Goal: Task Accomplishment & Management: Complete application form

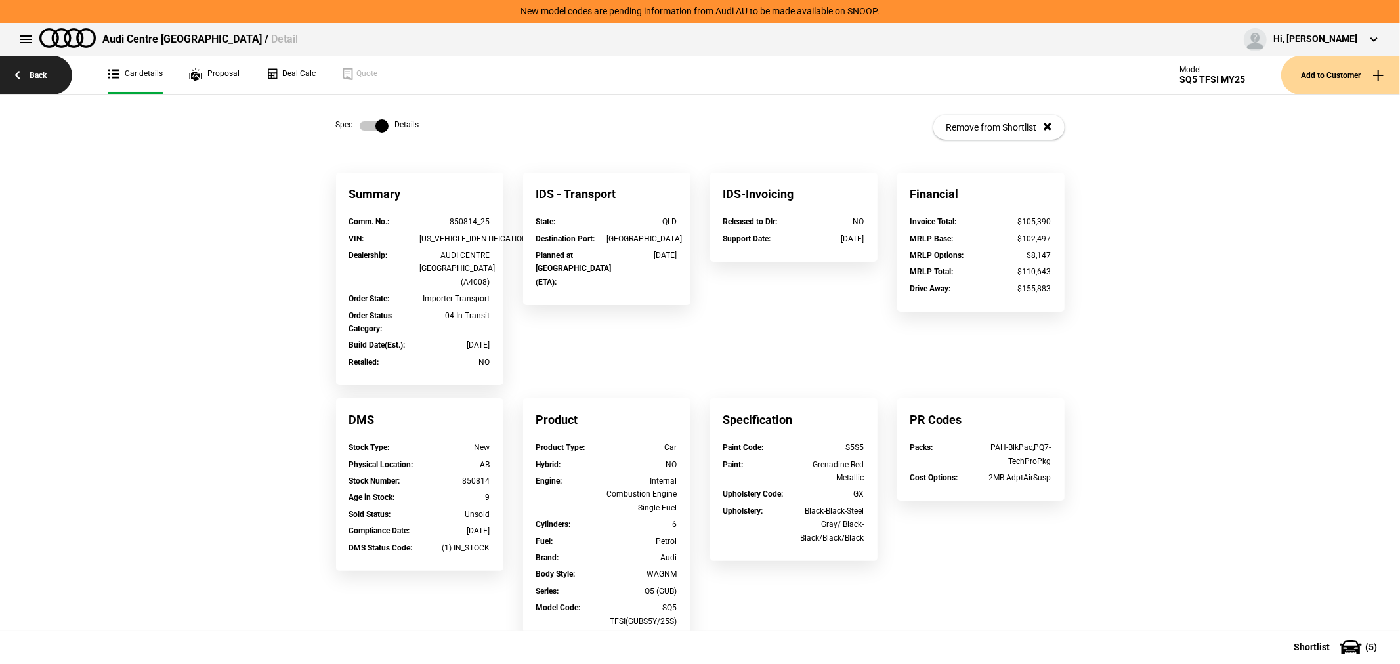
click at [43, 80] on link "Back" at bounding box center [36, 75] width 72 height 39
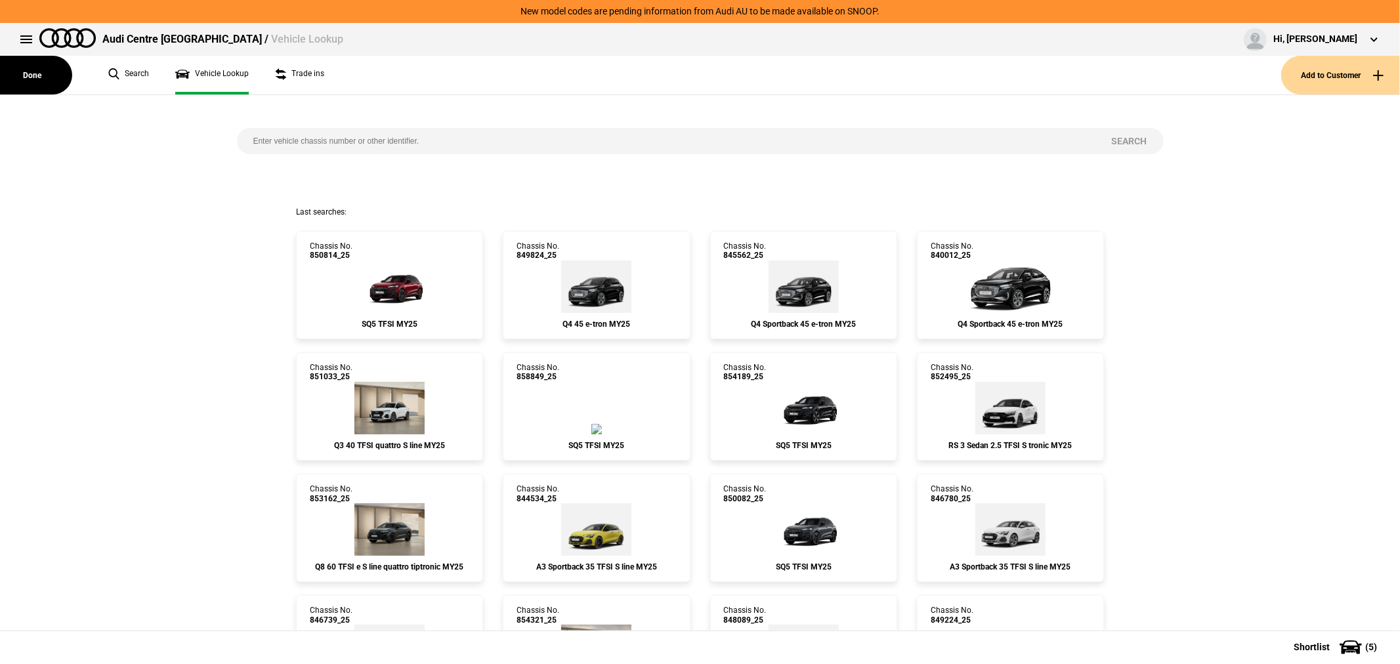
drag, startPoint x: 324, startPoint y: 133, endPoint x: 308, endPoint y: 119, distance: 20.9
click at [308, 119] on div "Search" at bounding box center [700, 151] width 946 height 112
type input "855942"
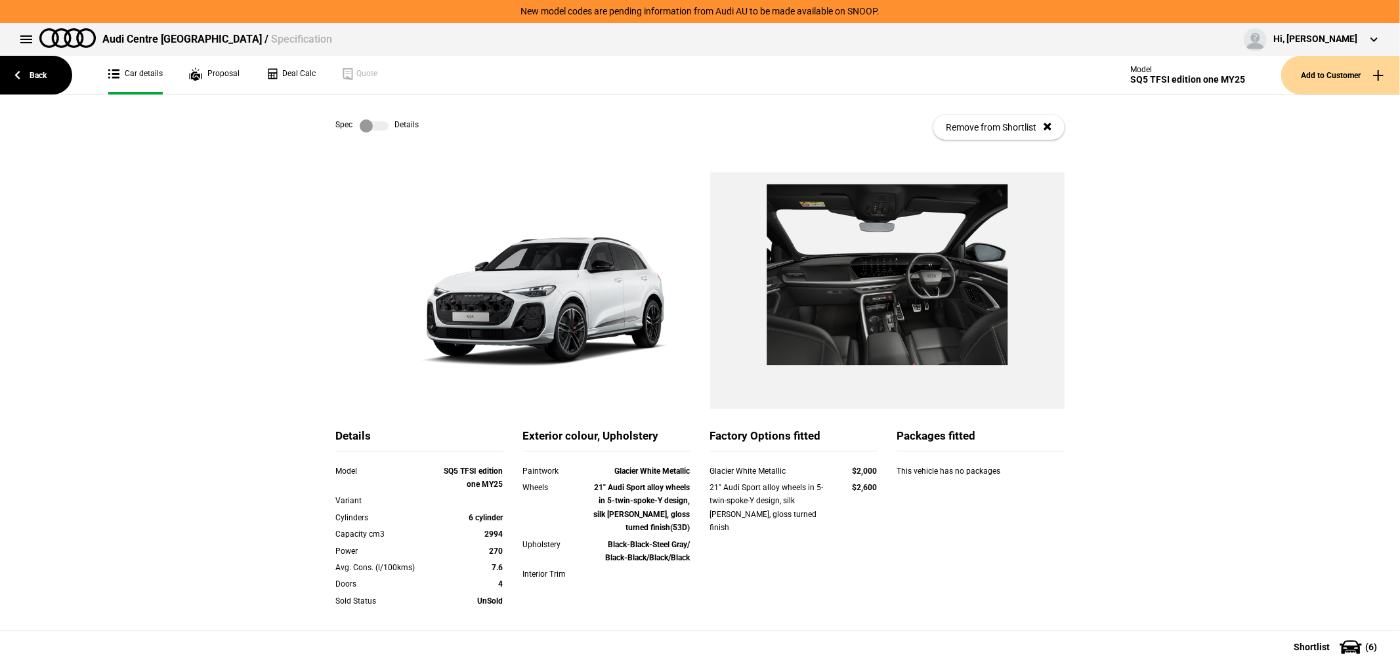
click at [372, 127] on label at bounding box center [374, 125] width 29 height 13
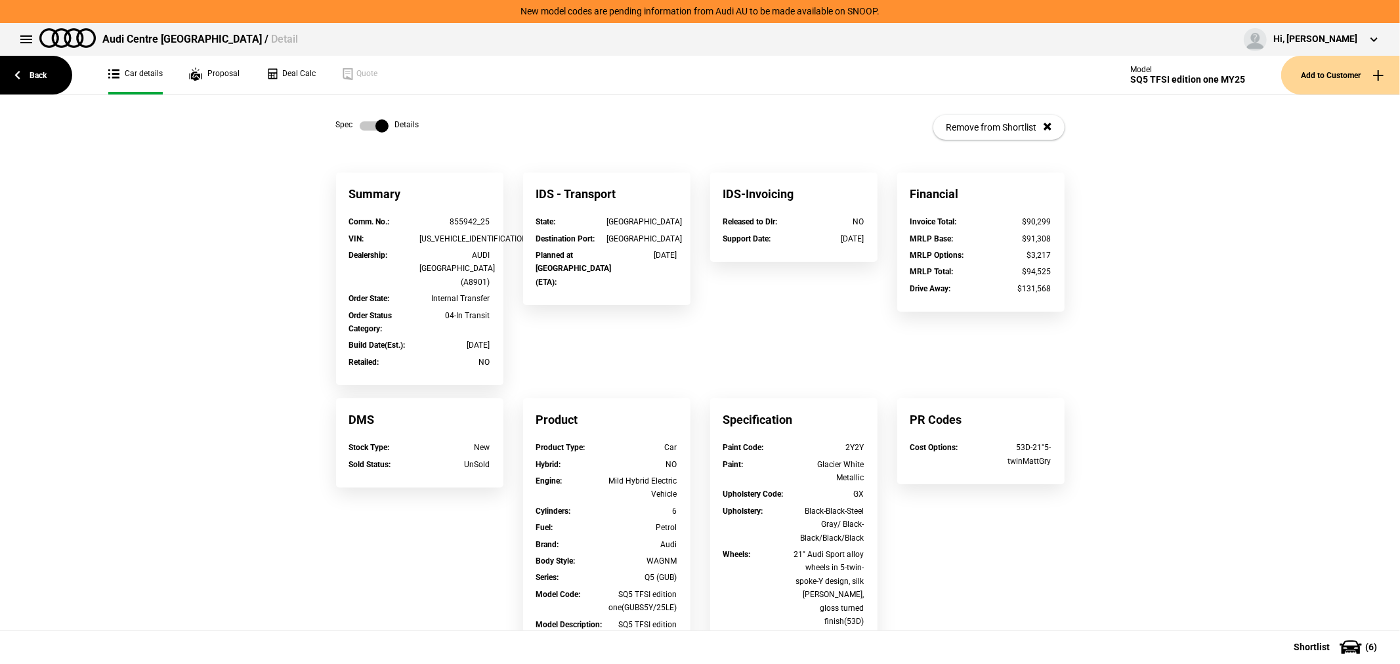
click at [372, 127] on label at bounding box center [374, 125] width 29 height 13
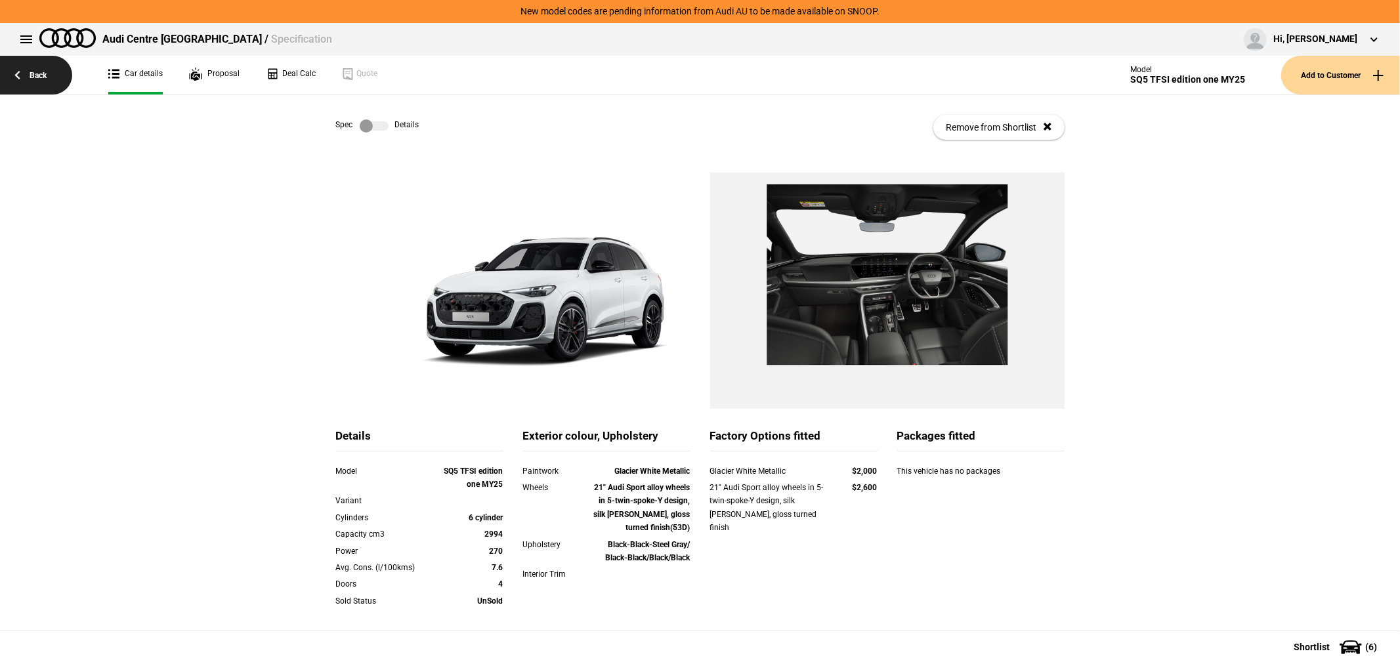
click at [45, 71] on link "Back" at bounding box center [36, 75] width 72 height 39
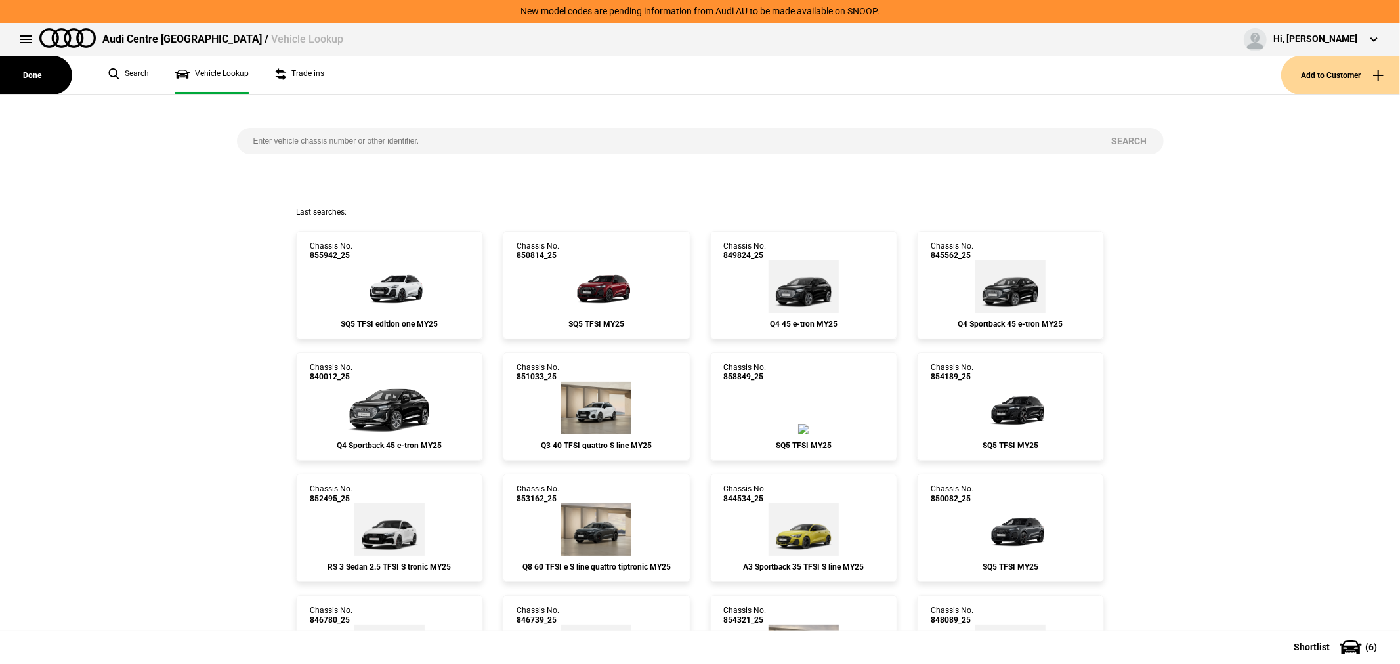
click at [377, 148] on input "search" at bounding box center [666, 141] width 858 height 26
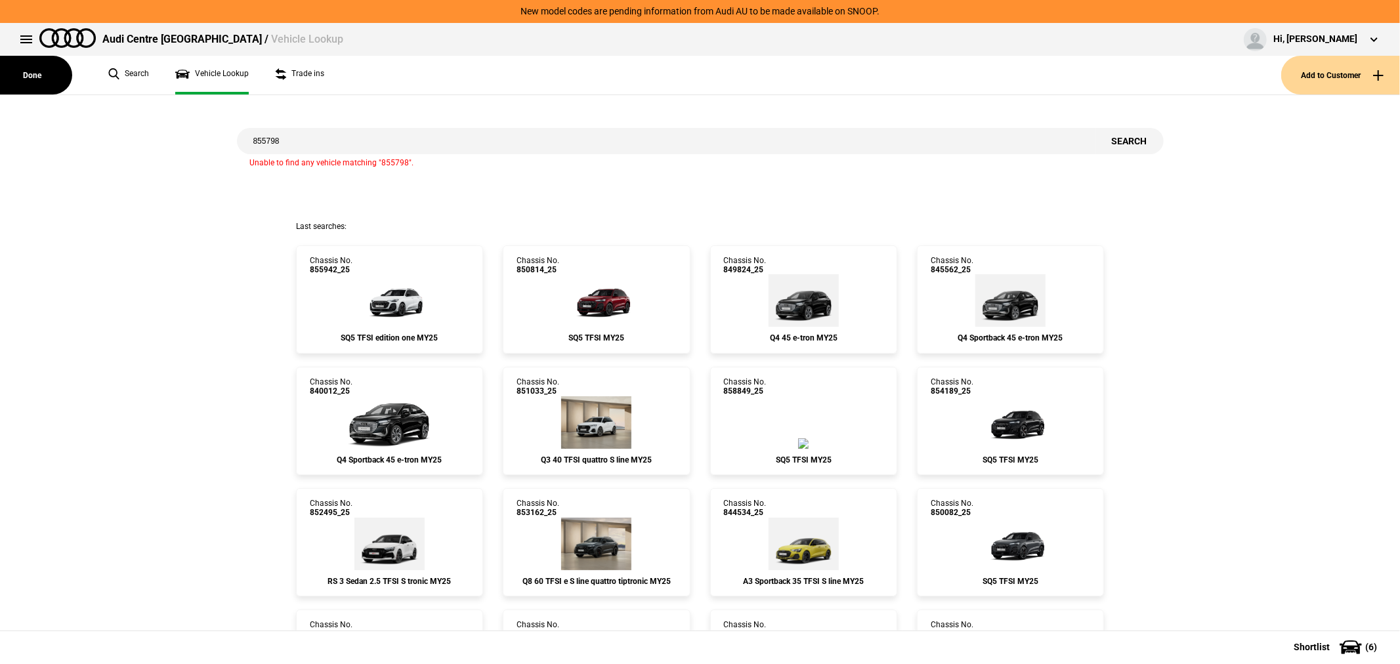
click at [316, 135] on input "855798" at bounding box center [666, 141] width 858 height 26
type input "855985"
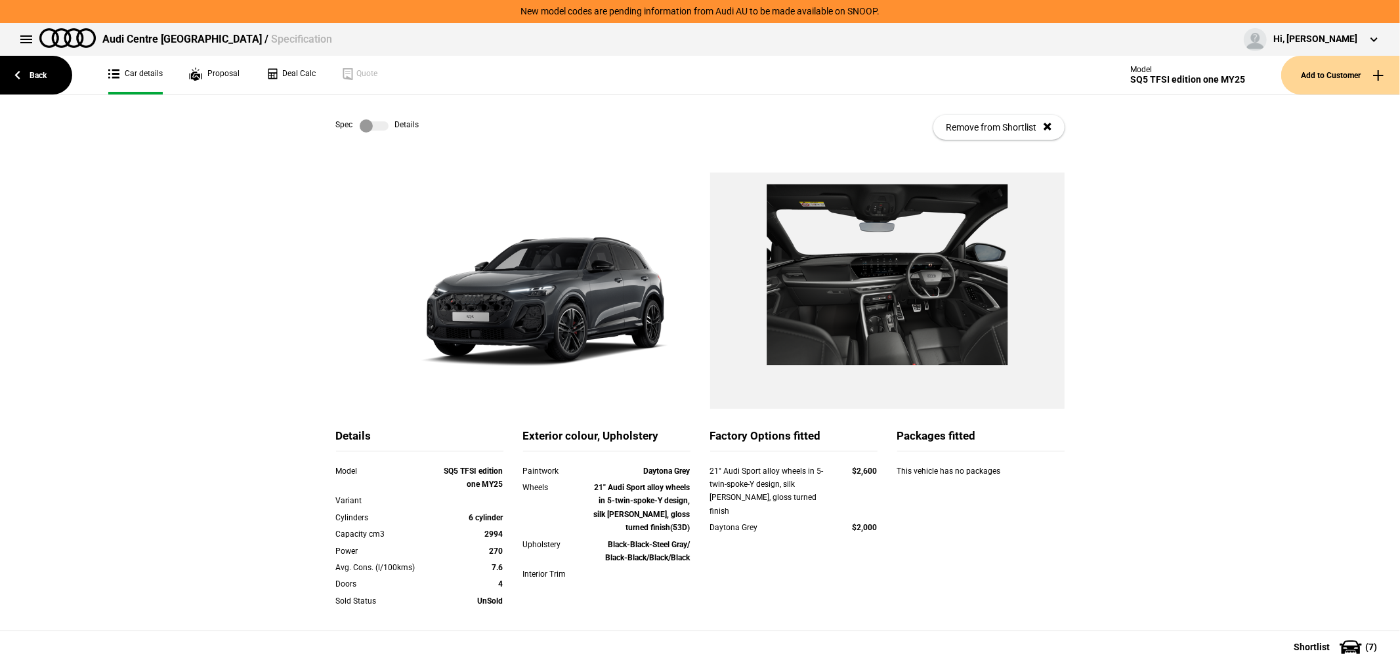
click at [361, 126] on label at bounding box center [374, 125] width 29 height 13
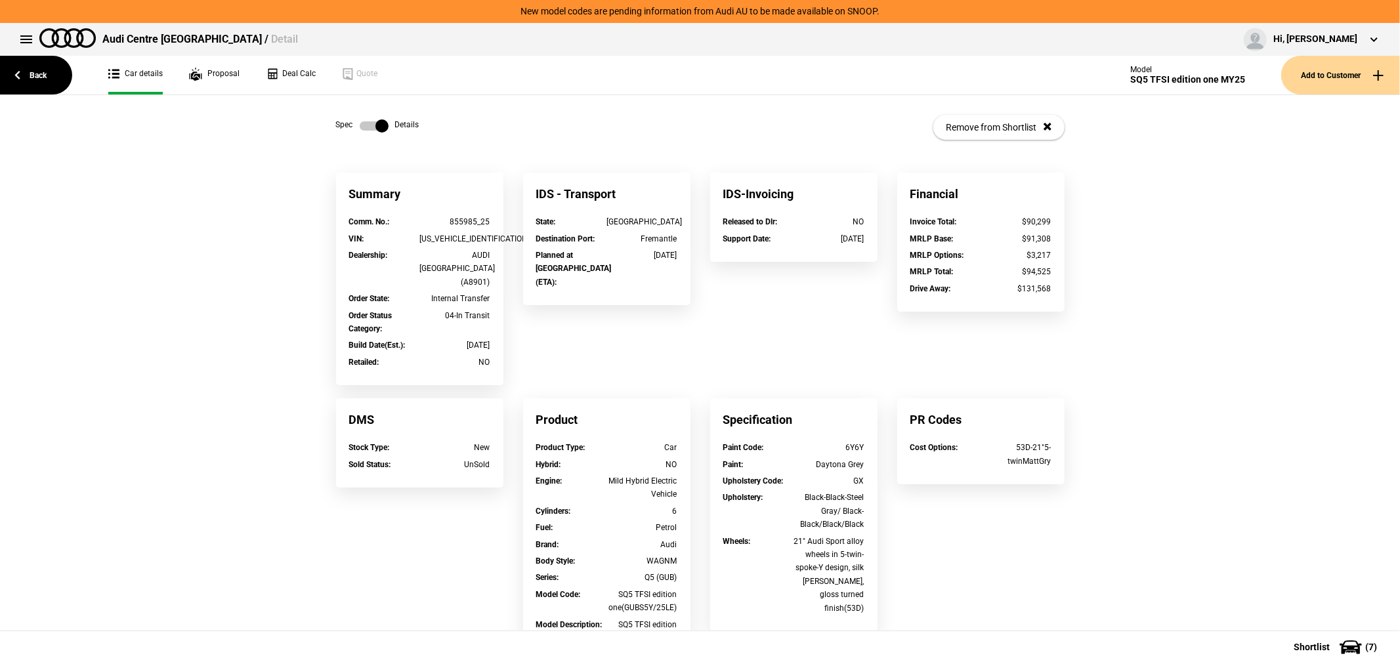
click at [361, 126] on label at bounding box center [374, 125] width 29 height 13
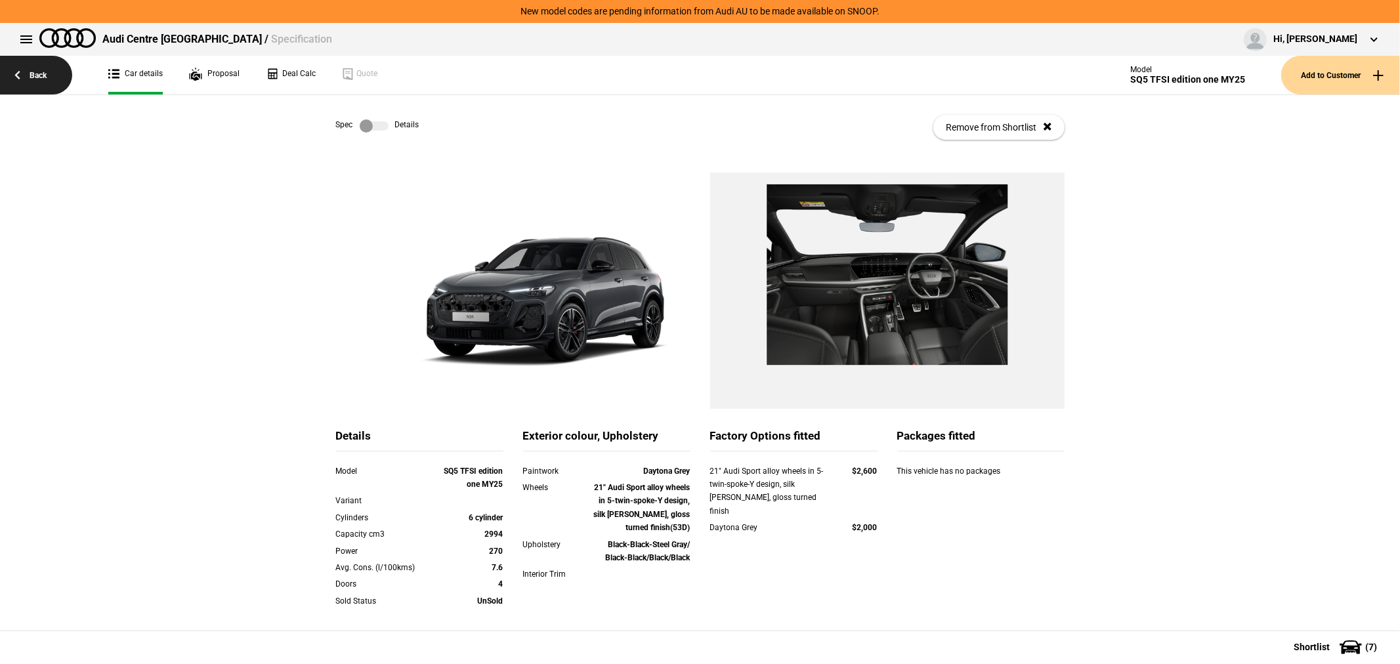
click at [29, 76] on link "Back" at bounding box center [36, 75] width 72 height 39
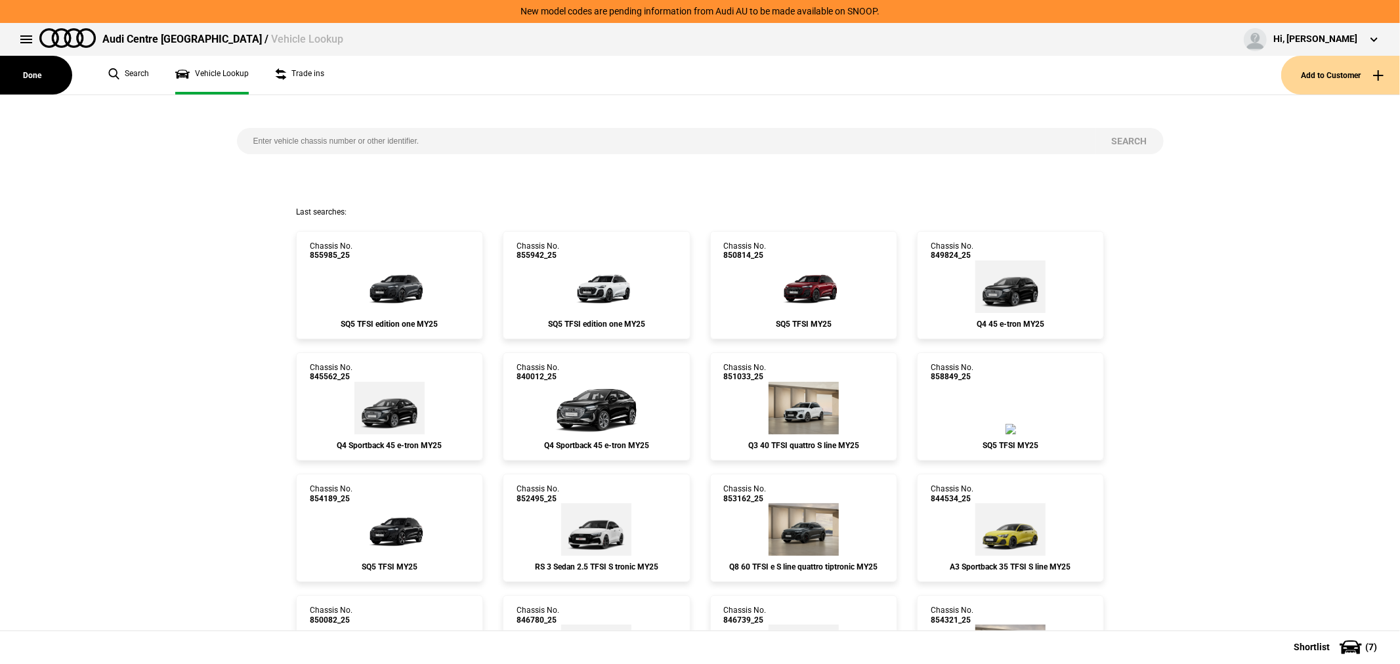
click at [429, 138] on input "search" at bounding box center [666, 141] width 858 height 26
type input "855932"
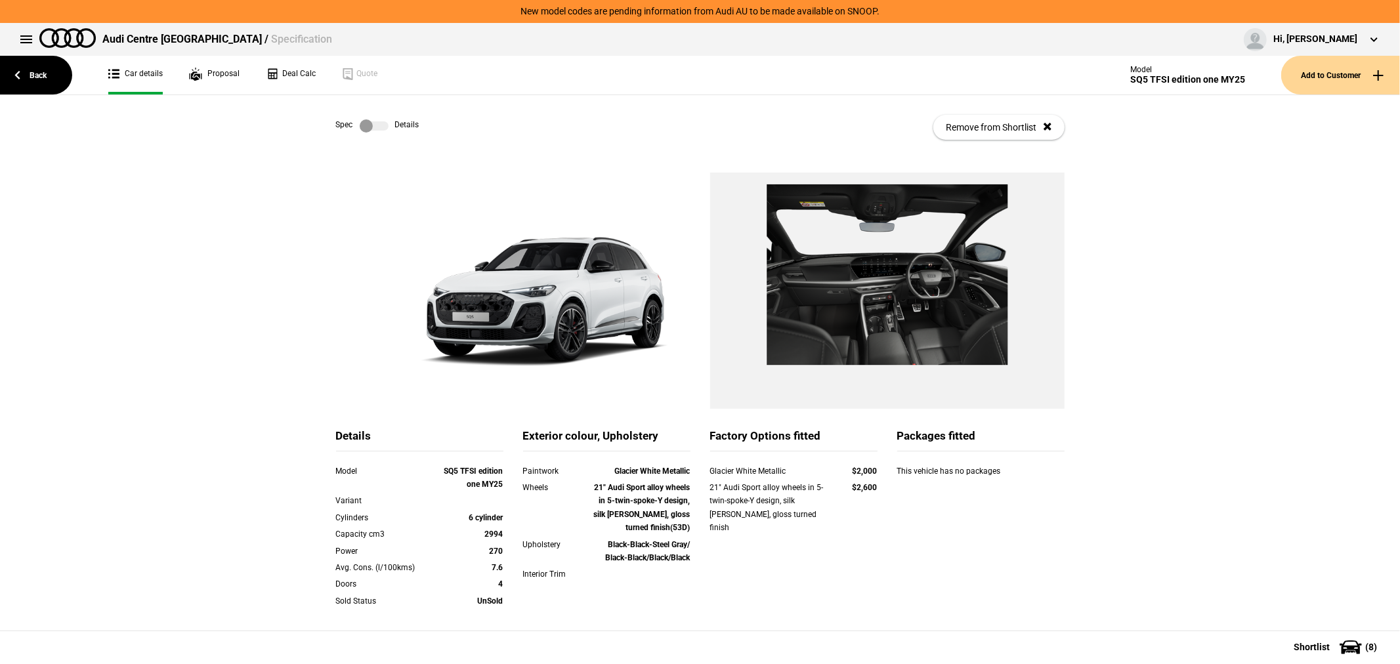
click at [375, 125] on label at bounding box center [374, 125] width 29 height 13
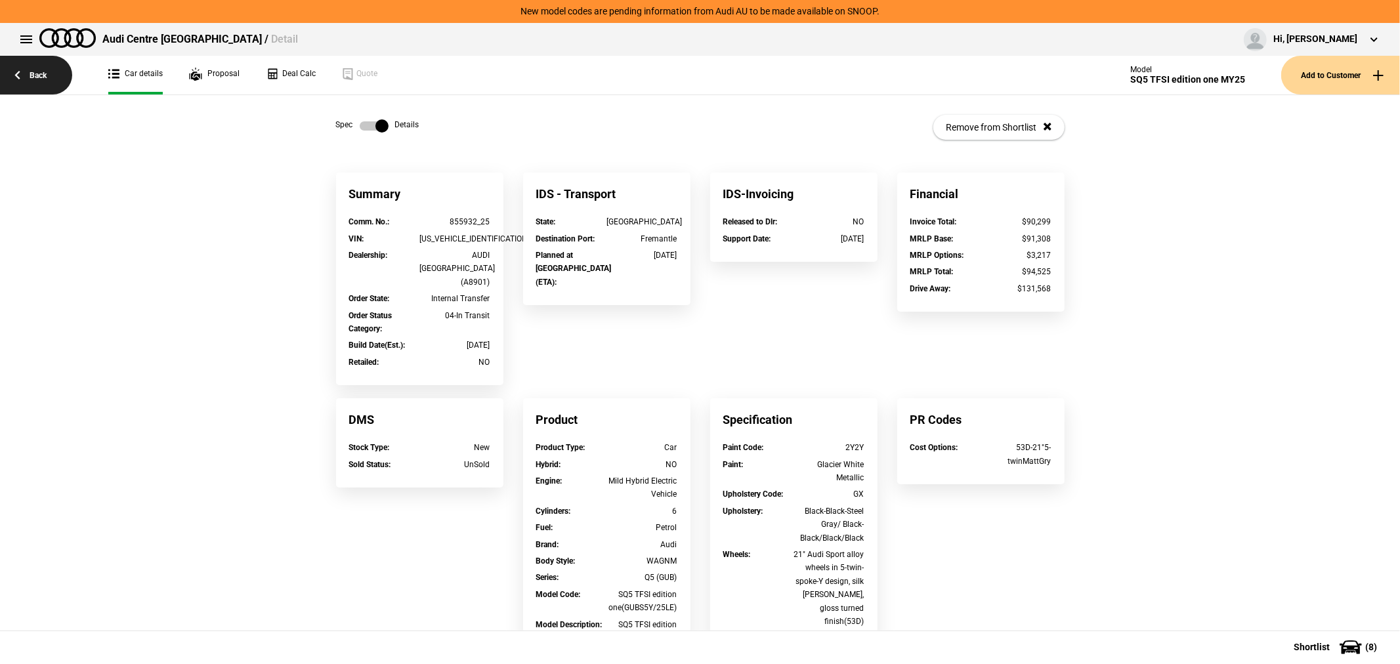
click at [42, 74] on link "Back" at bounding box center [36, 75] width 72 height 39
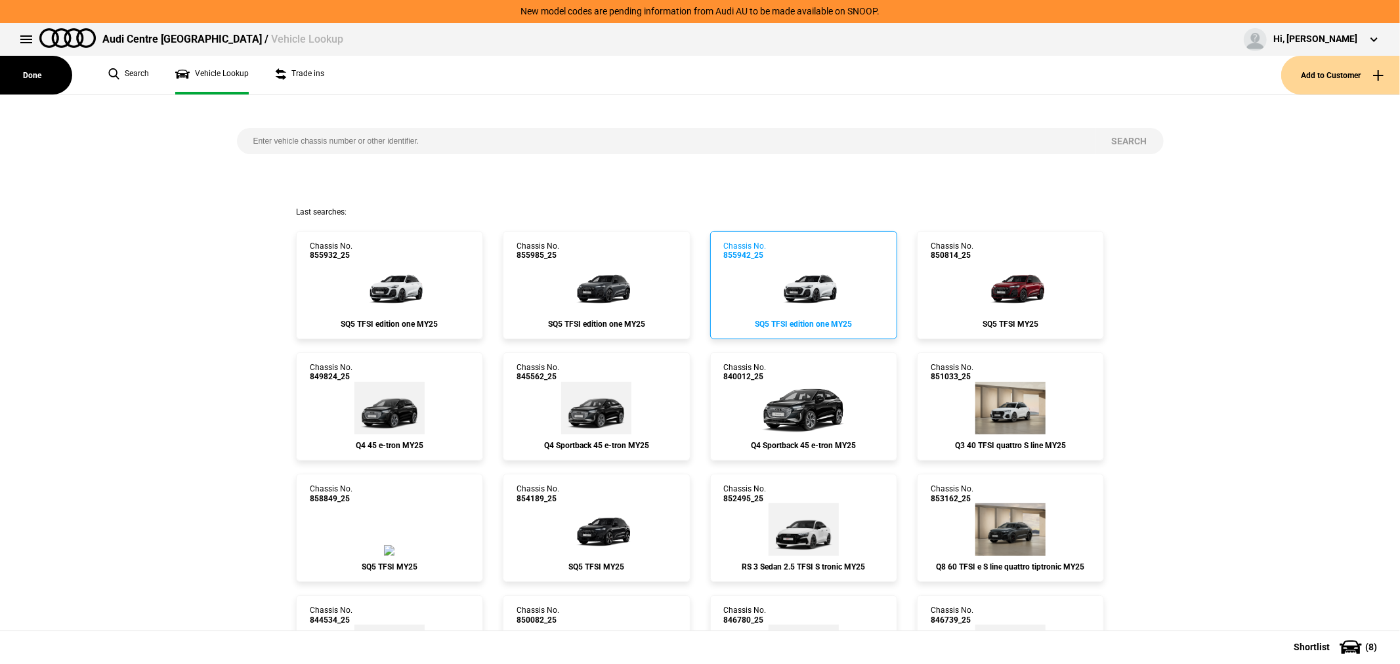
click at [837, 268] on link "Chassis No. 855942_25 SQ5 TFSI edition one MY25" at bounding box center [803, 285] width 187 height 108
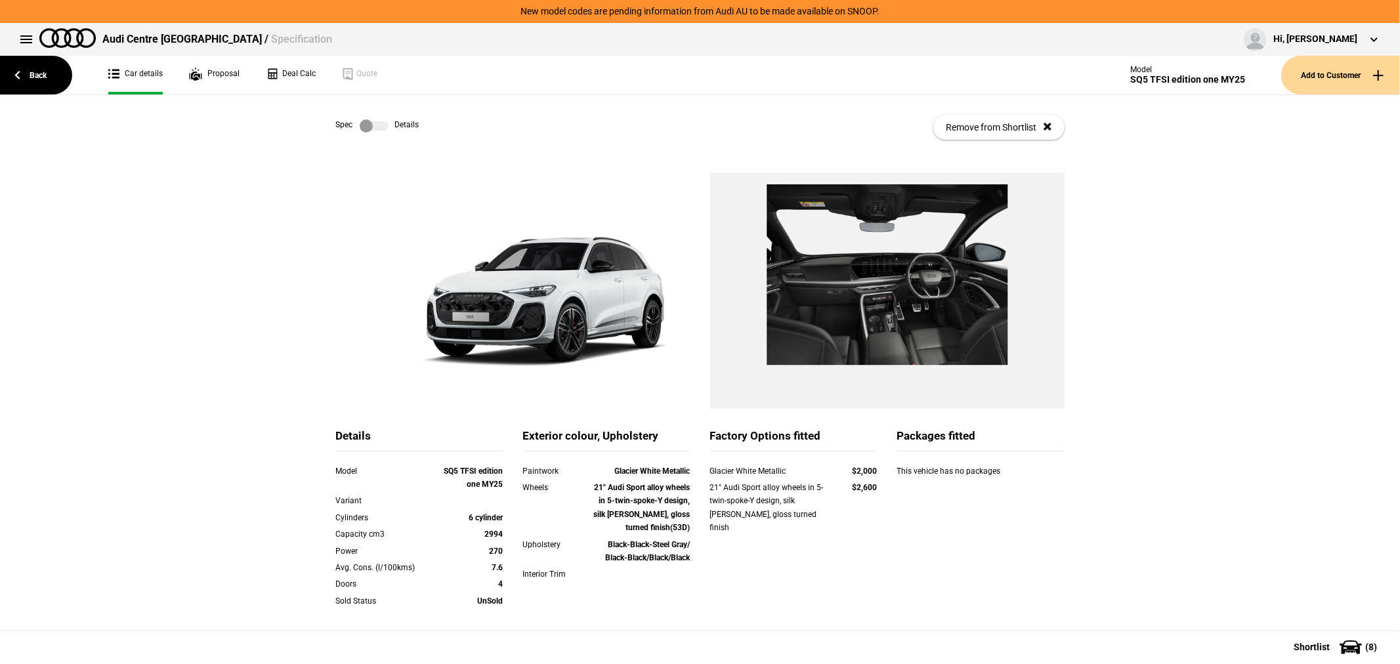
click at [365, 126] on label at bounding box center [374, 125] width 29 height 13
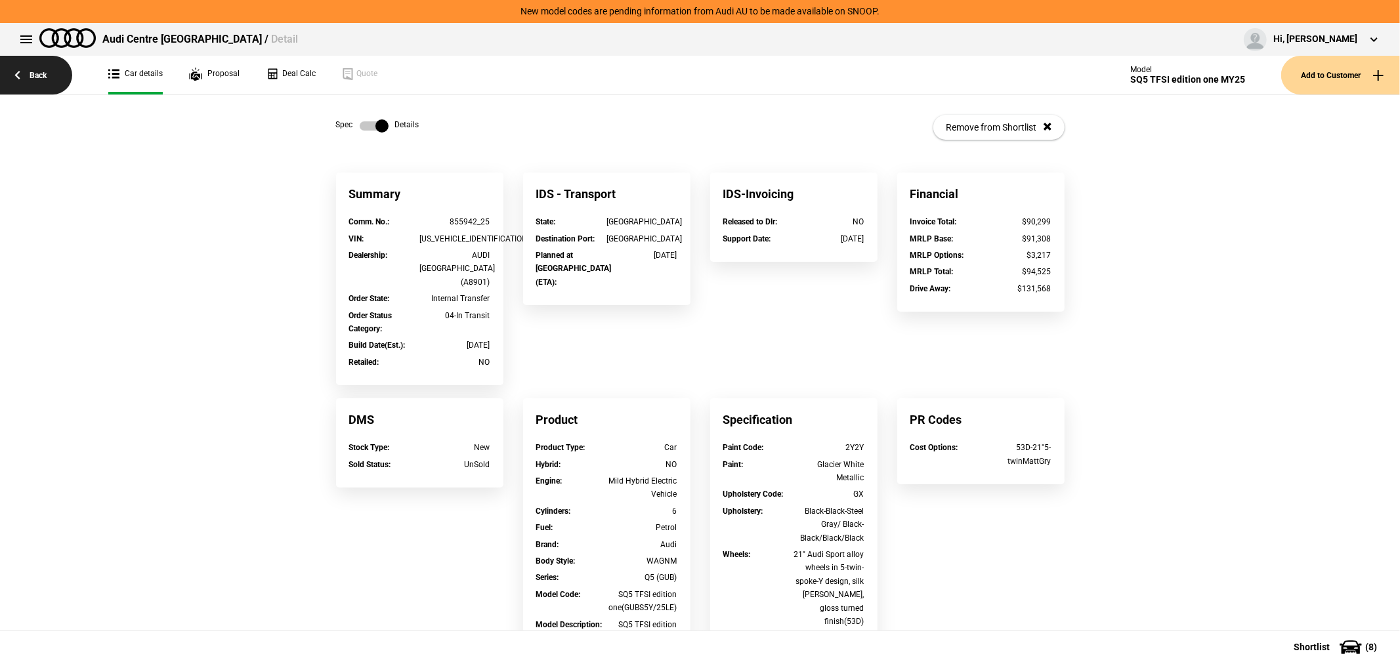
click at [33, 73] on link "Back" at bounding box center [36, 75] width 72 height 39
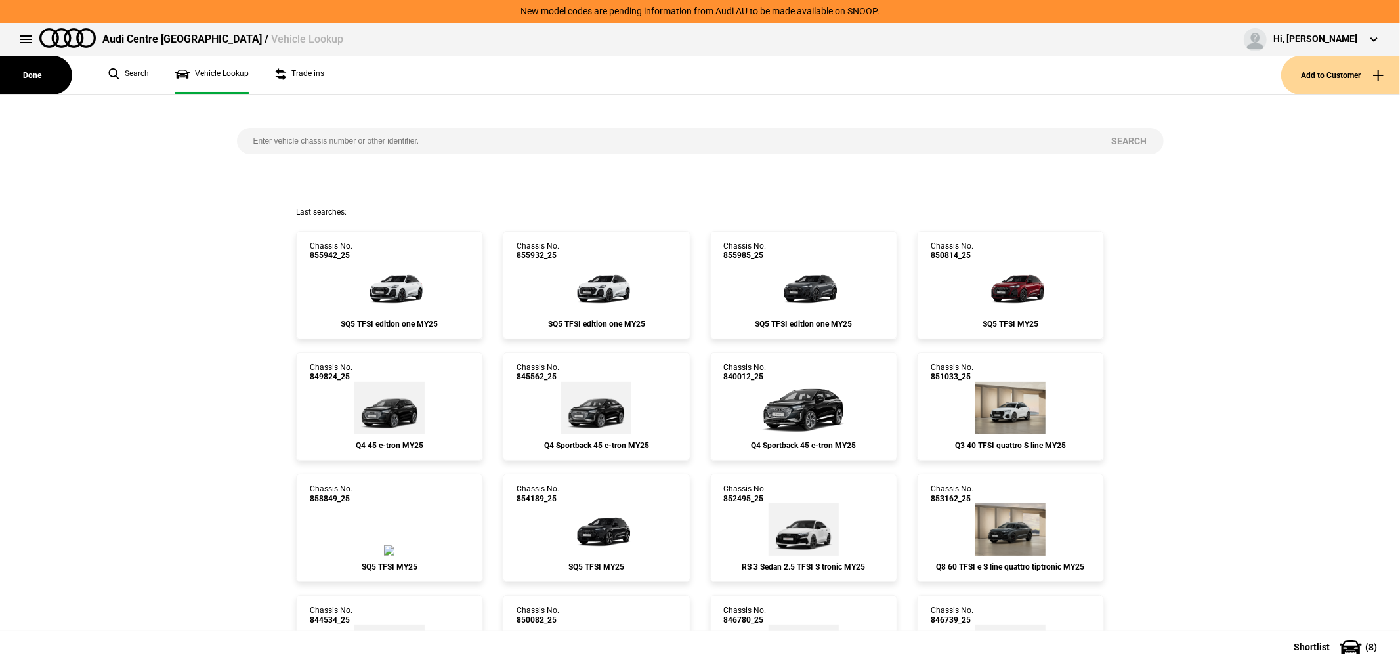
click at [522, 130] on input "search" at bounding box center [666, 141] width 858 height 26
type input "855966"
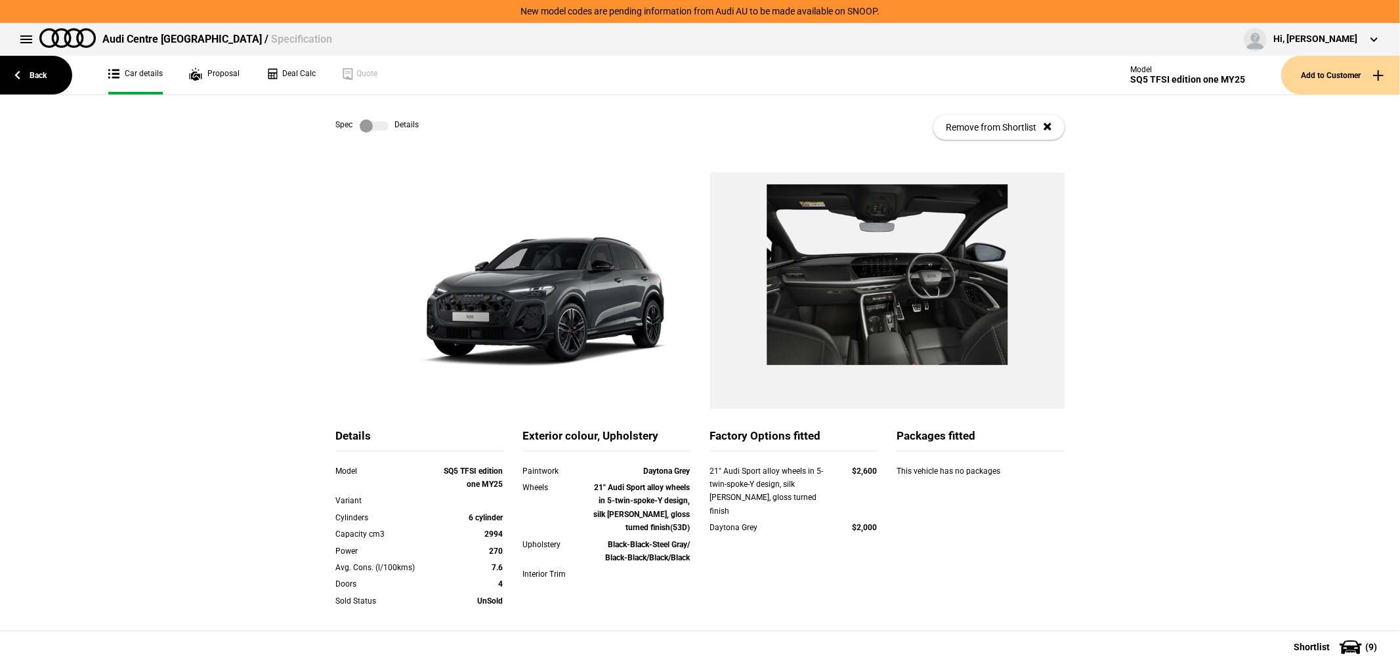
click at [371, 123] on label at bounding box center [374, 125] width 29 height 13
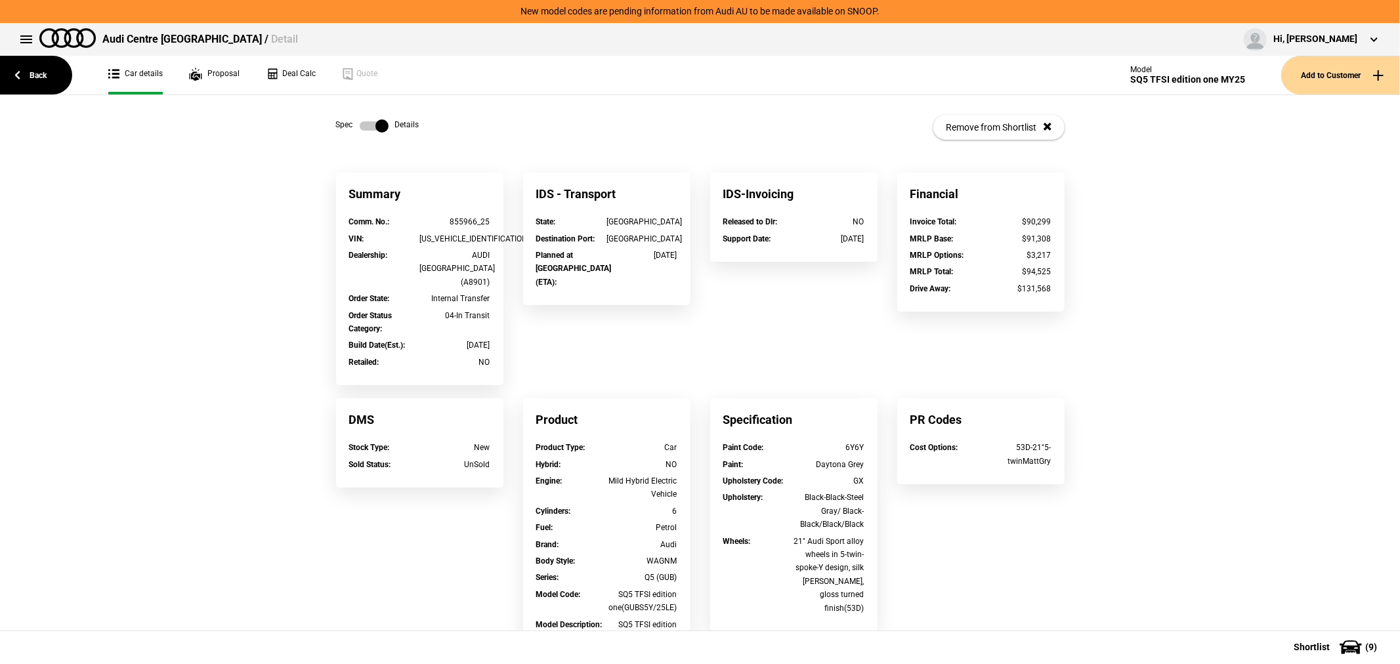
click at [371, 123] on label at bounding box center [374, 125] width 29 height 13
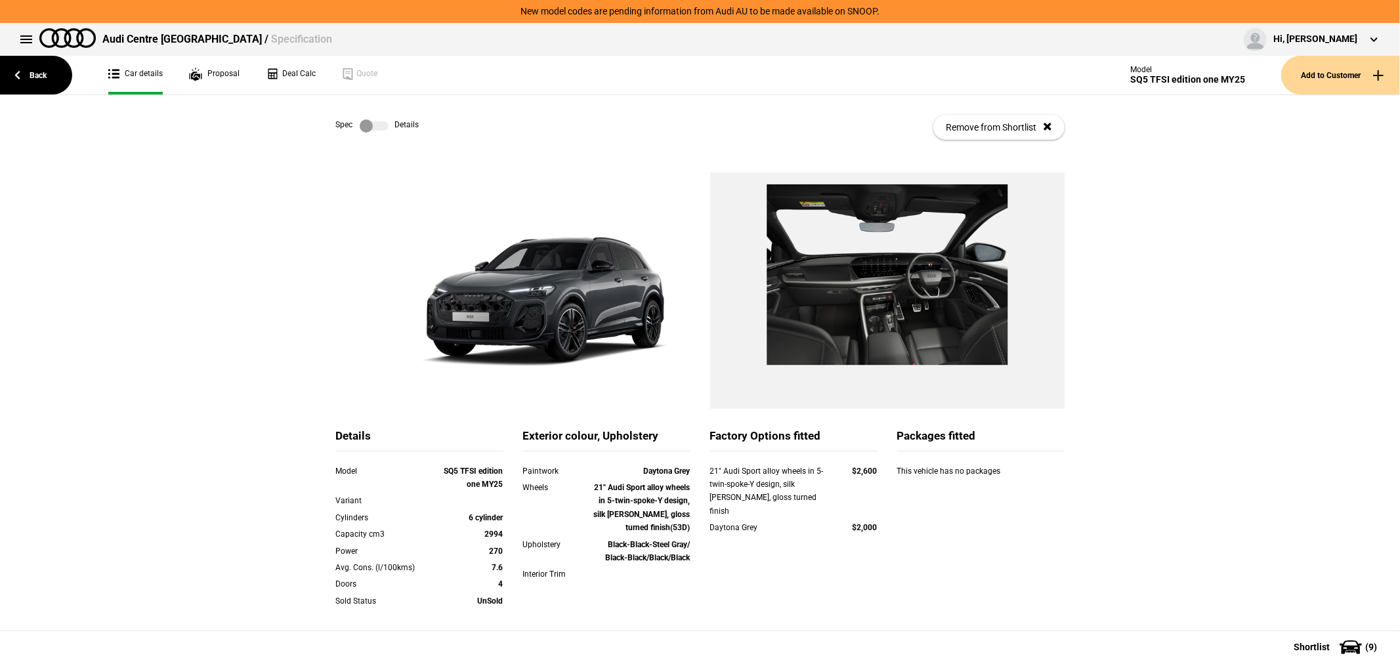
click at [368, 123] on label at bounding box center [374, 125] width 29 height 13
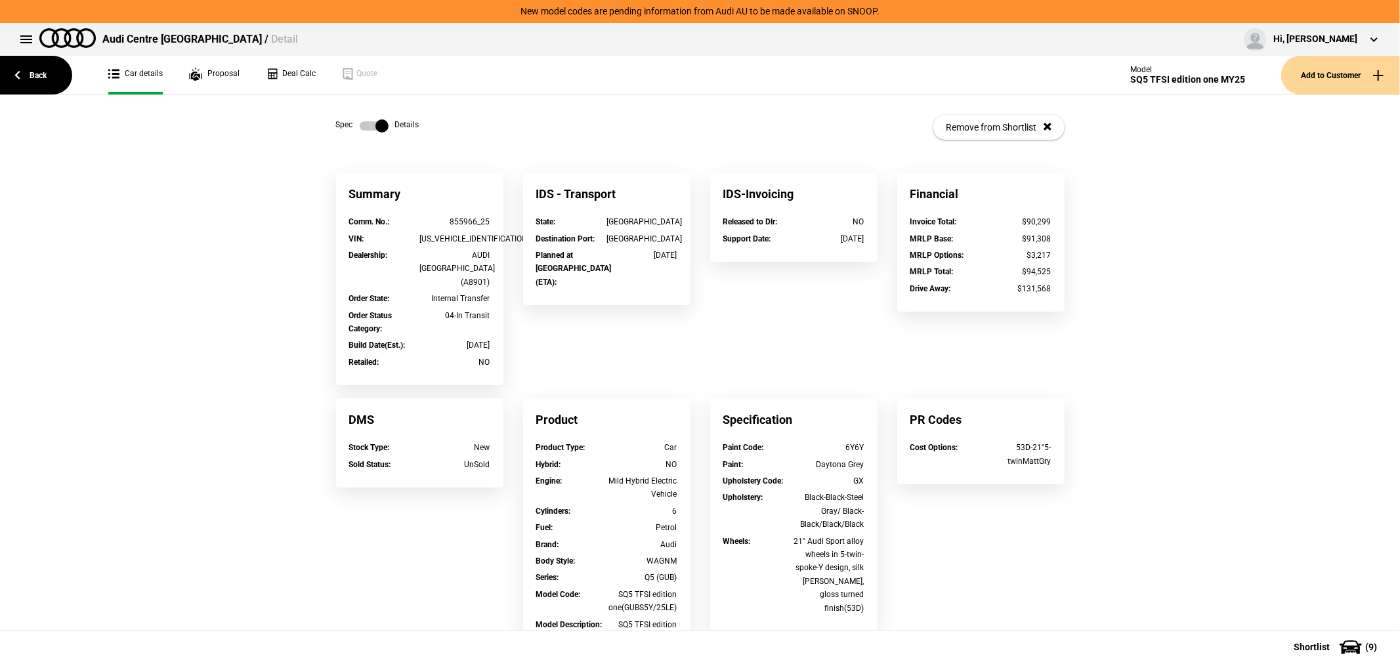
click at [368, 123] on label at bounding box center [374, 125] width 29 height 13
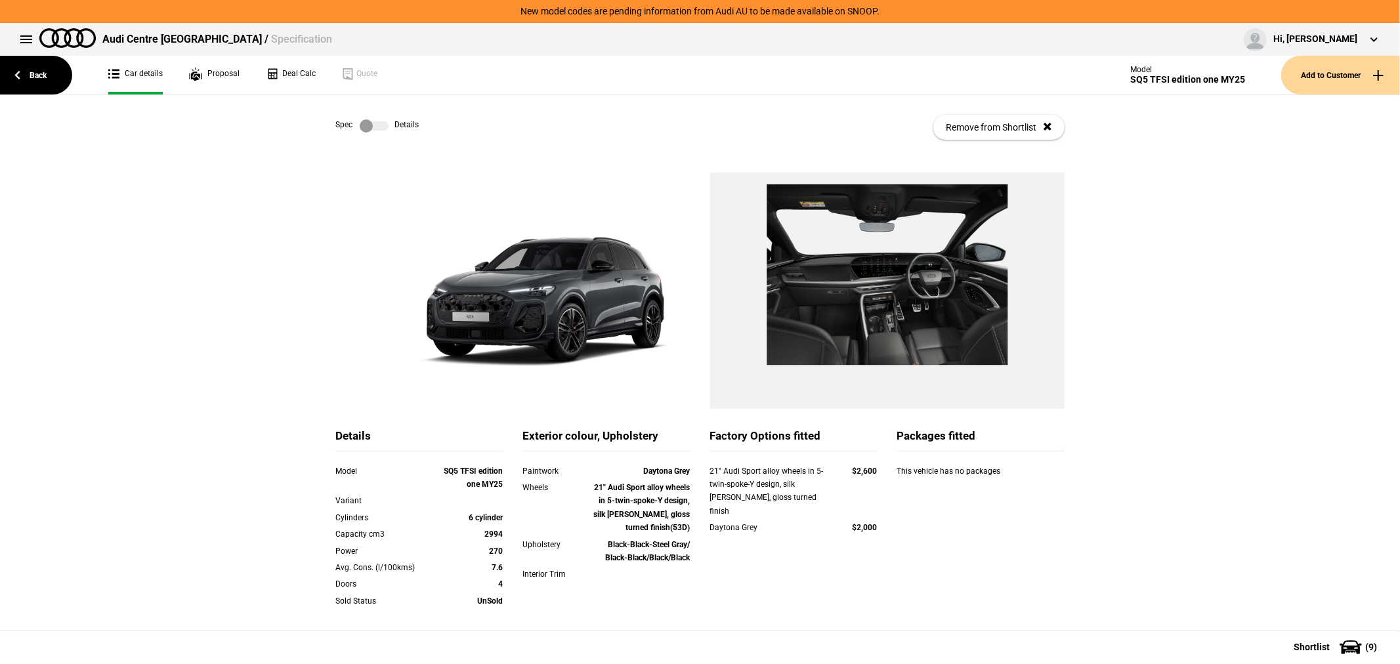
click at [371, 123] on label at bounding box center [374, 125] width 29 height 13
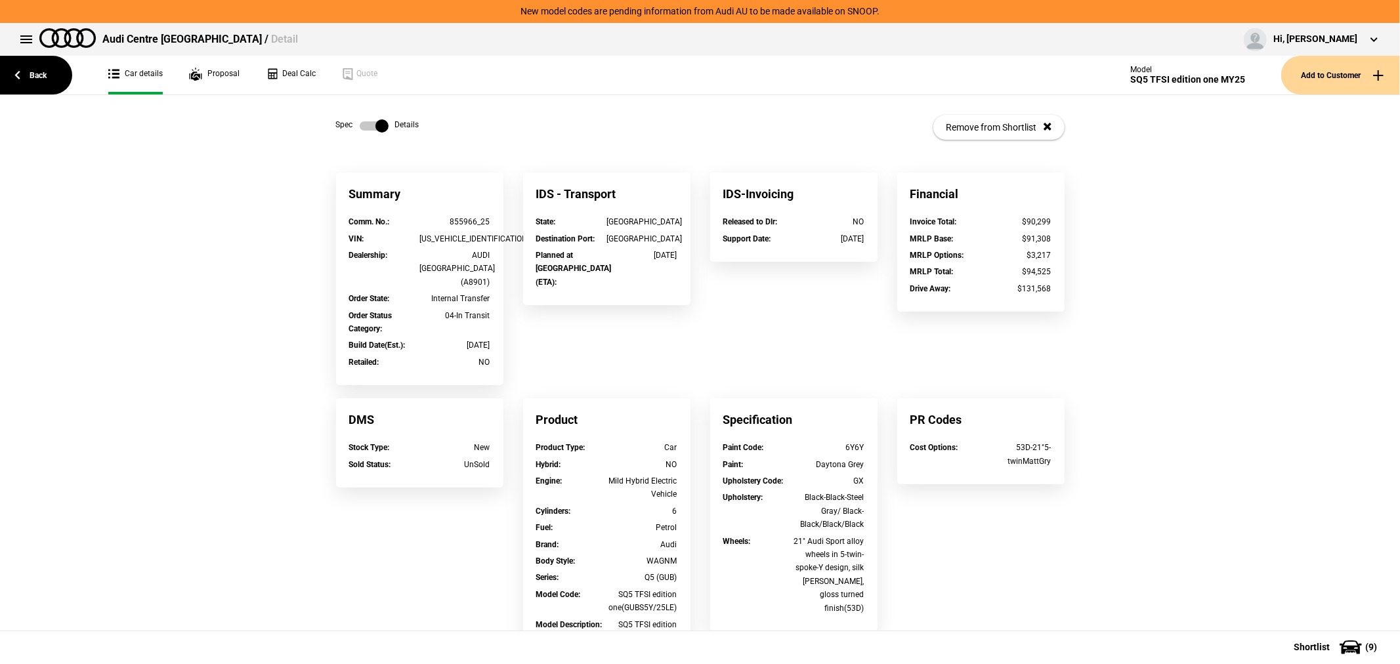
click at [364, 121] on label at bounding box center [374, 125] width 29 height 13
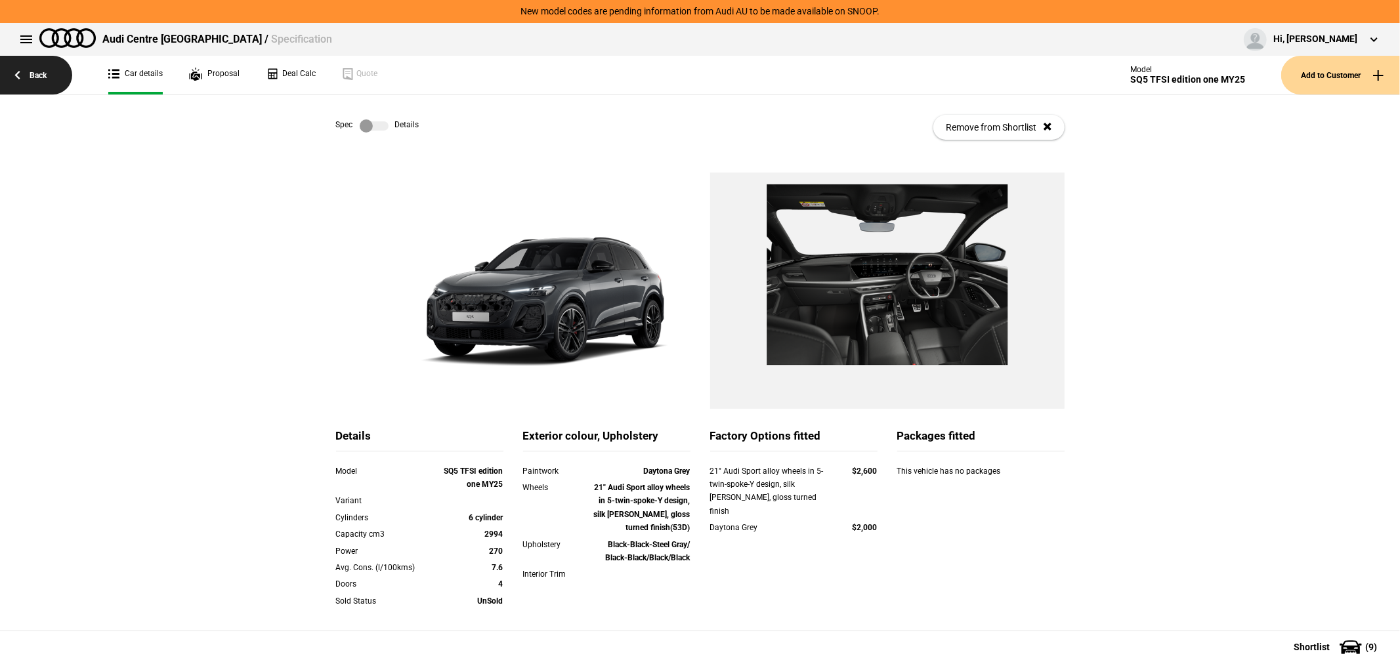
click at [41, 75] on link "Back" at bounding box center [36, 75] width 72 height 39
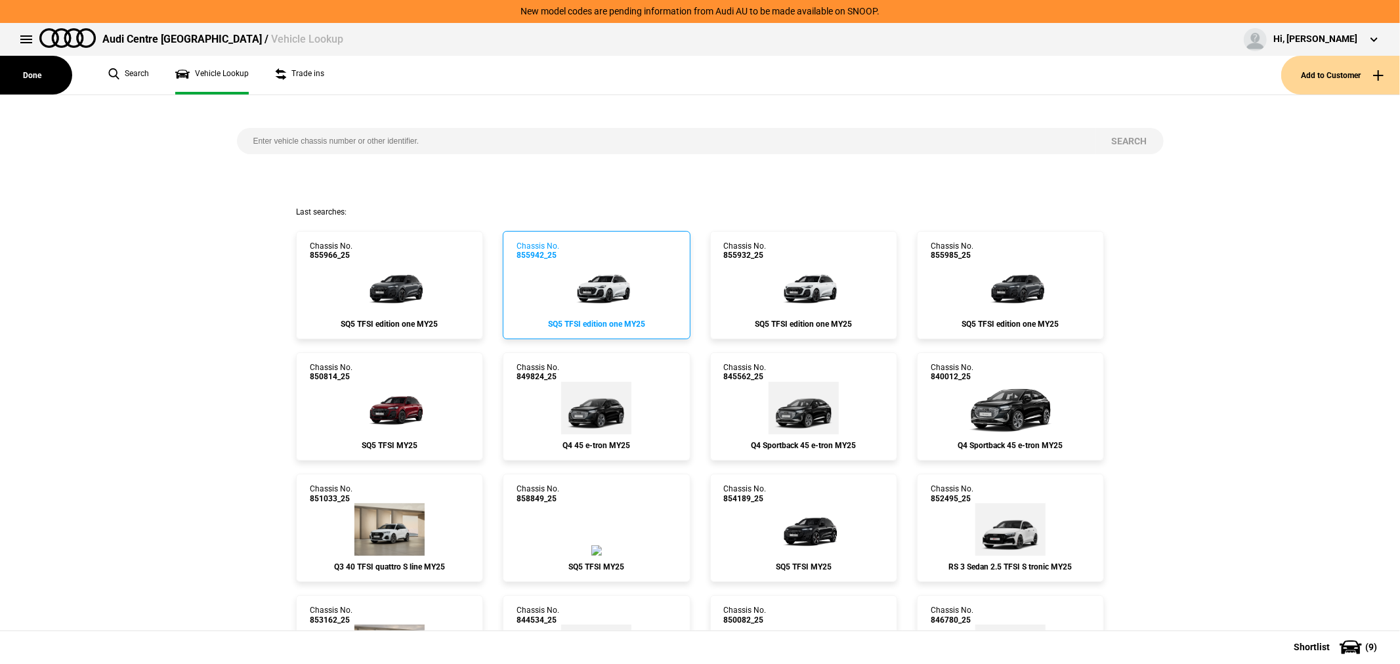
click at [608, 269] on img at bounding box center [596, 287] width 79 height 52
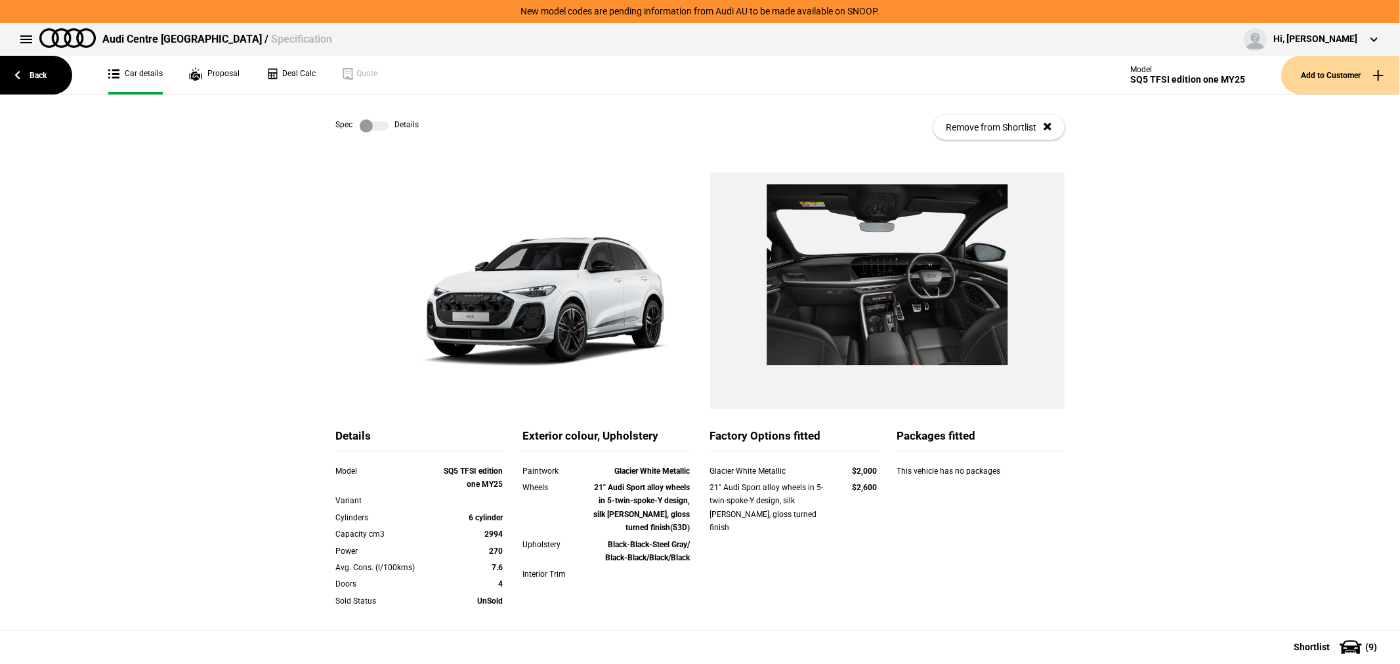
click at [368, 122] on label at bounding box center [374, 125] width 29 height 13
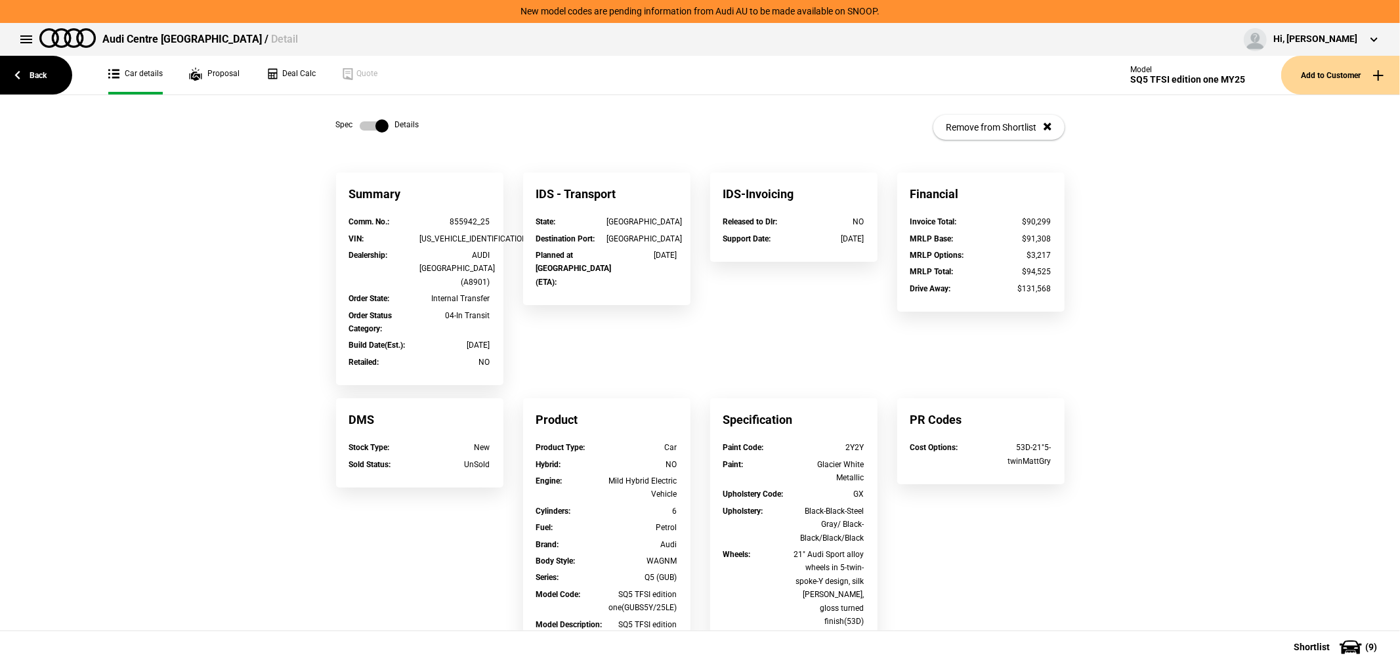
click at [368, 122] on label at bounding box center [374, 125] width 29 height 13
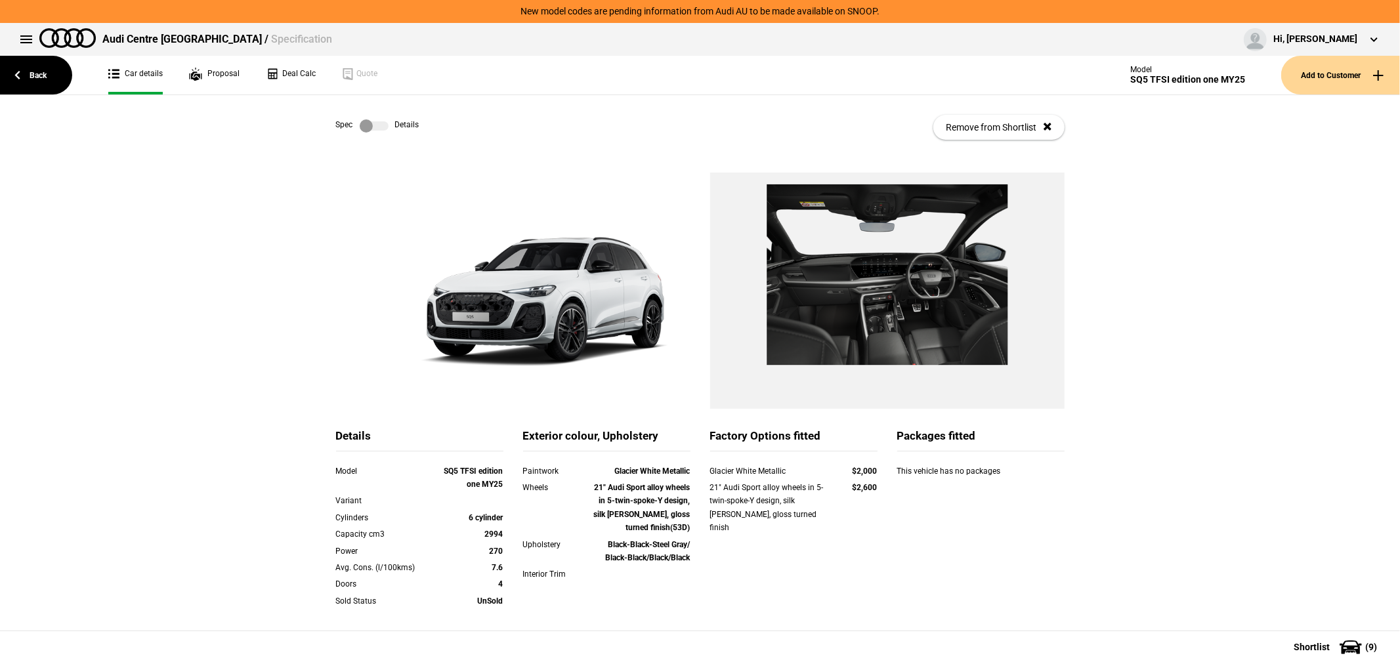
click at [360, 121] on label at bounding box center [374, 125] width 29 height 13
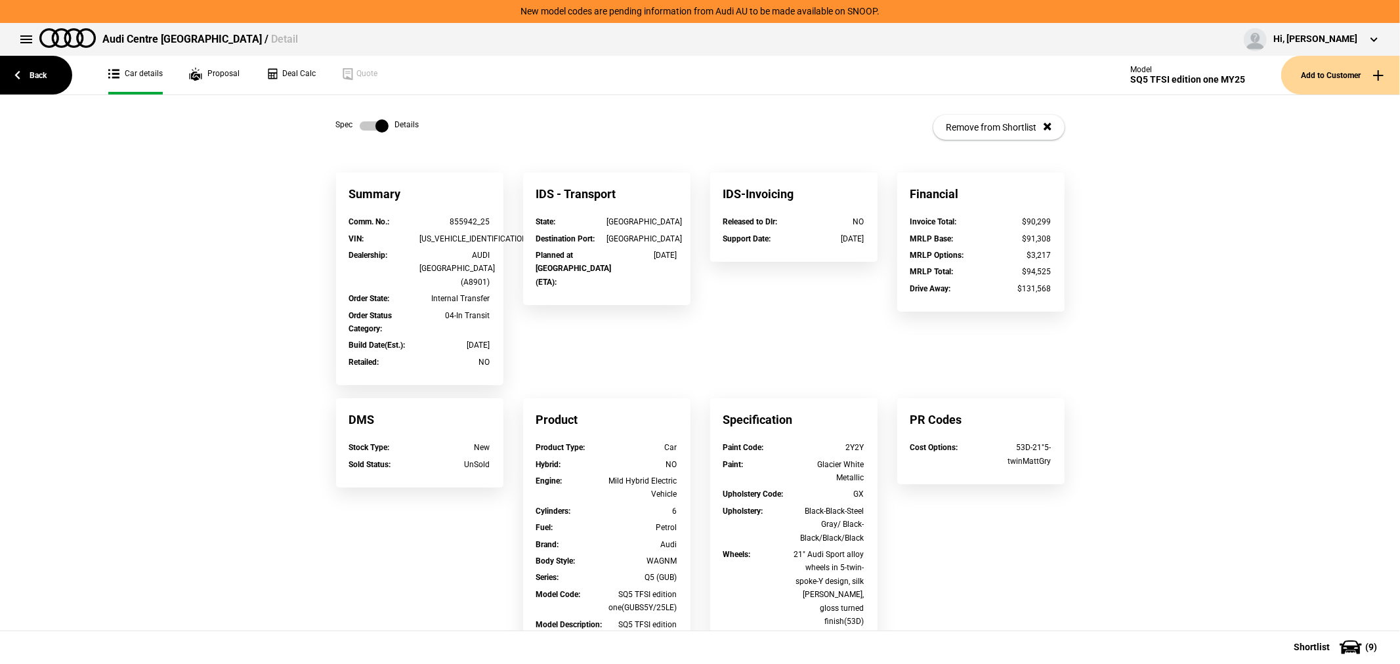
click at [369, 126] on label at bounding box center [374, 125] width 29 height 13
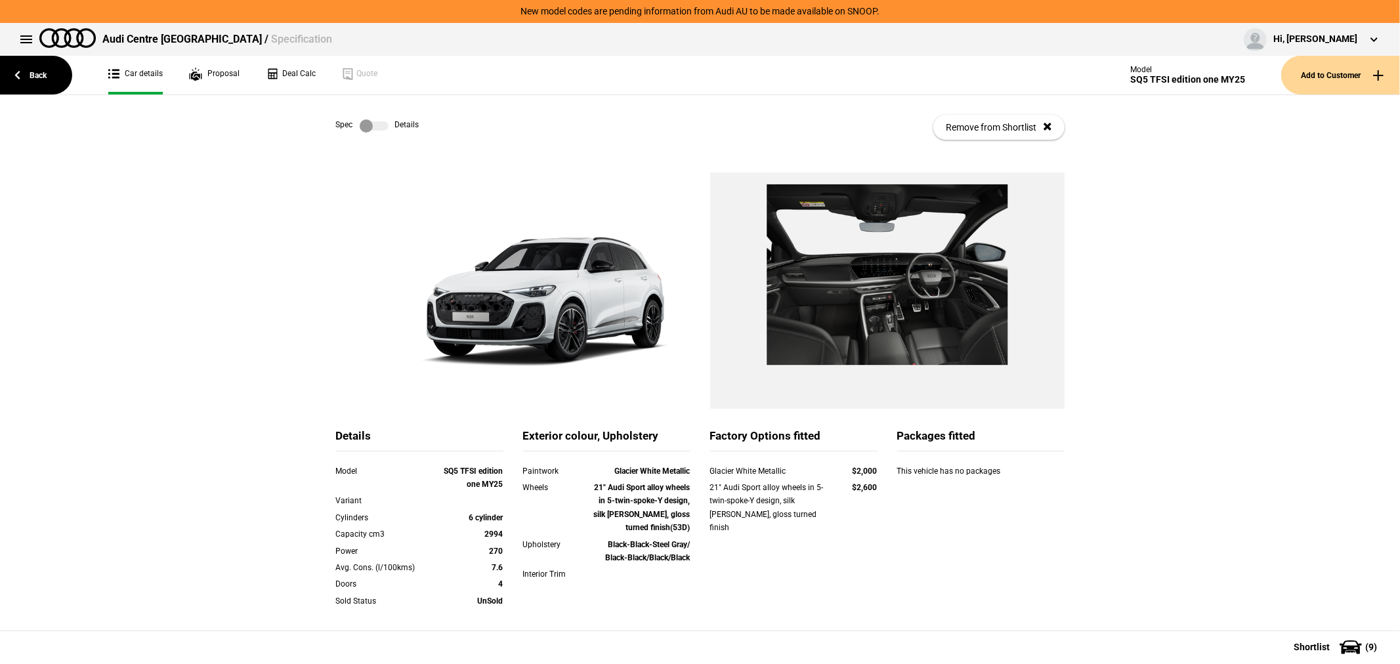
click at [1324, 79] on button "Add to Customer" at bounding box center [1340, 75] width 119 height 39
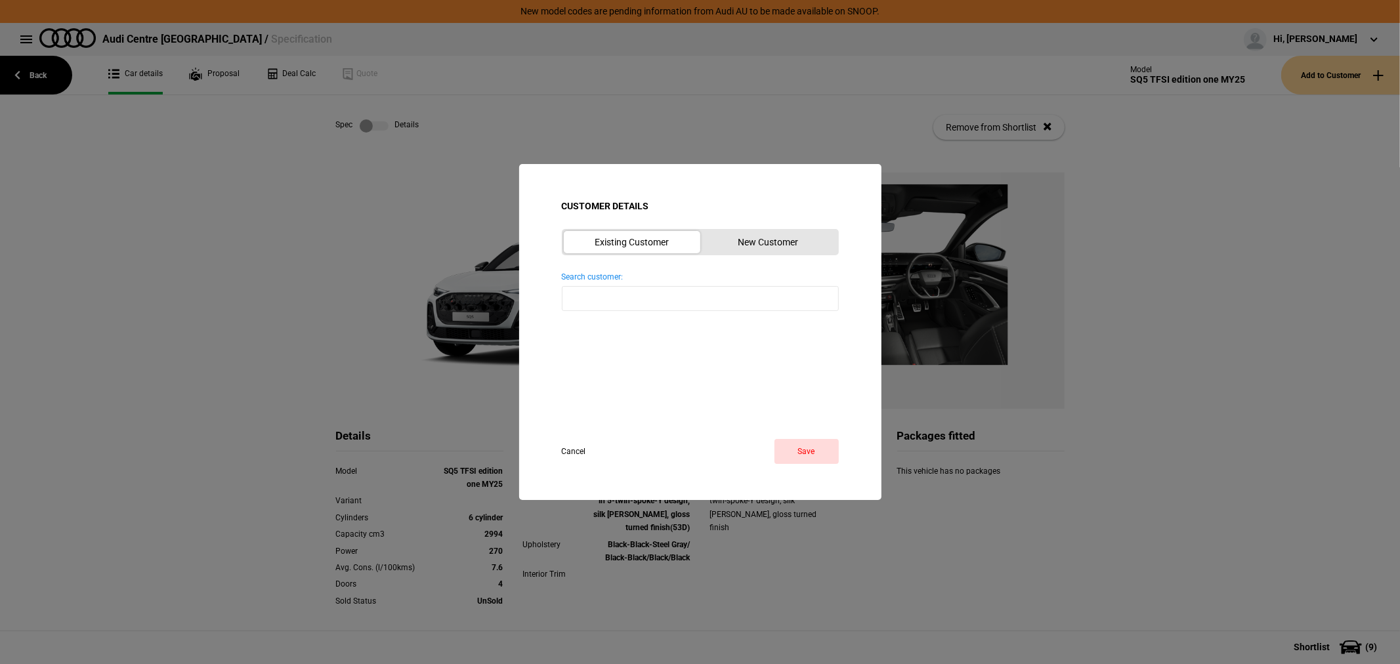
click at [743, 238] on button "New Customer" at bounding box center [768, 242] width 136 height 22
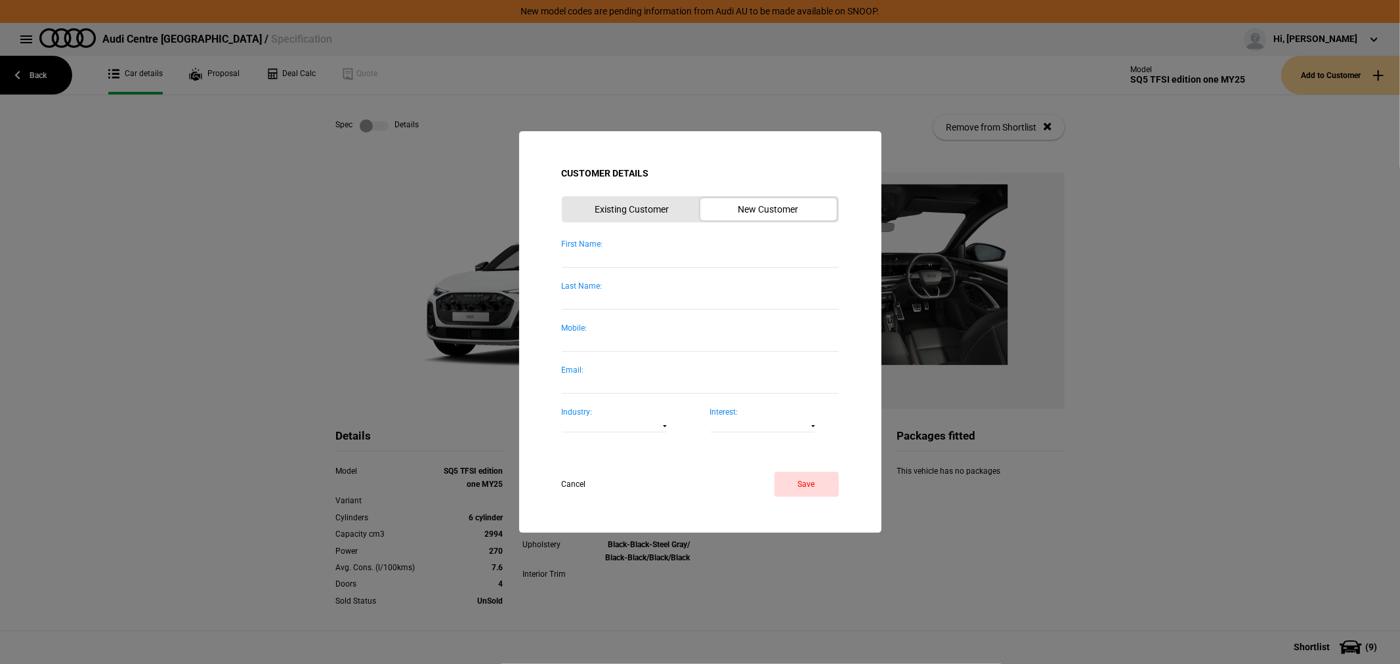
click at [600, 248] on div "First Name:" at bounding box center [700, 244] width 277 height 11
click at [600, 250] on input "First Name:" at bounding box center [700, 259] width 277 height 18
type input "David"
type input "Munro"
click at [799, 484] on button "Save" at bounding box center [806, 484] width 64 height 25
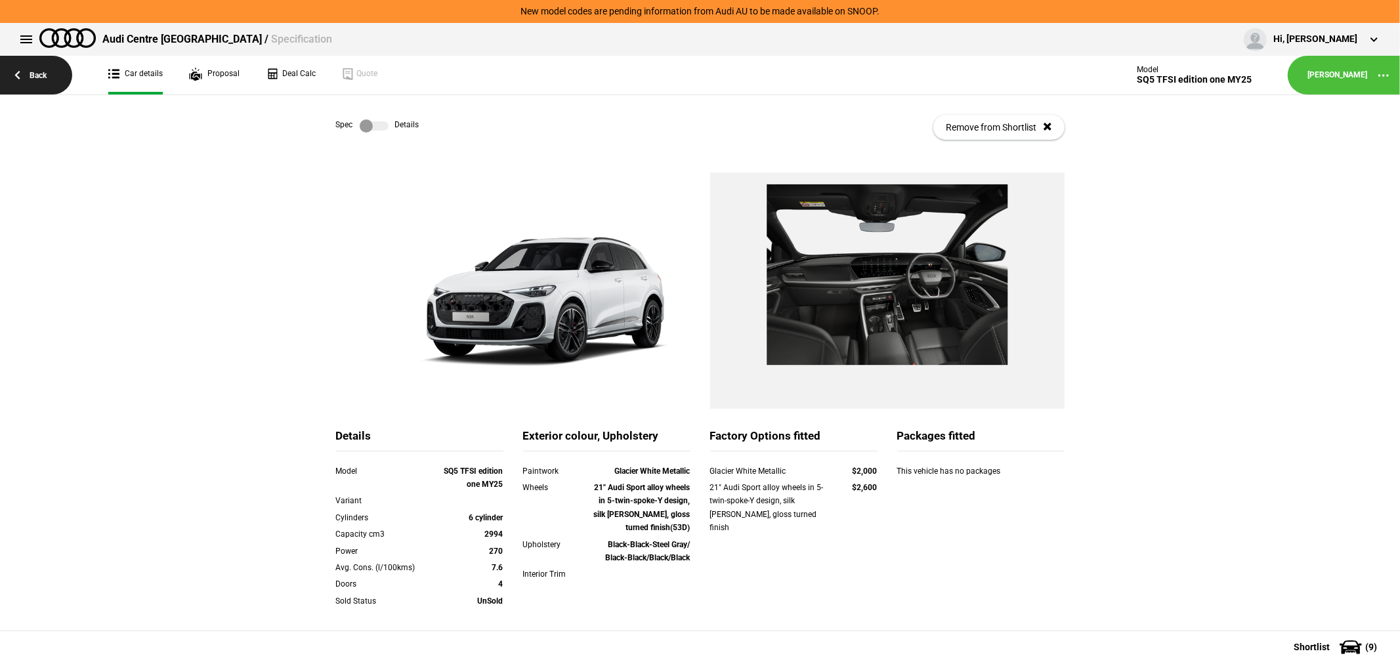
click at [31, 77] on link "Back" at bounding box center [36, 75] width 72 height 39
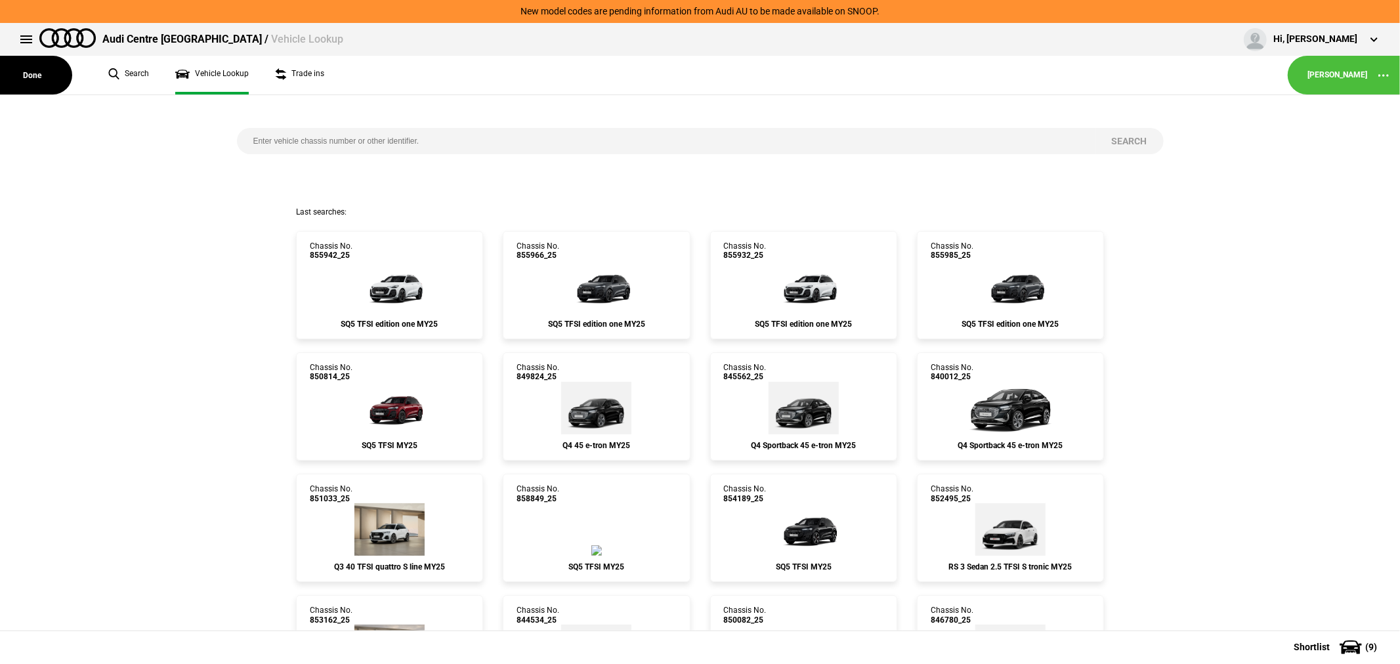
click at [417, 140] on input "search" at bounding box center [666, 141] width 858 height 26
type input "843845"
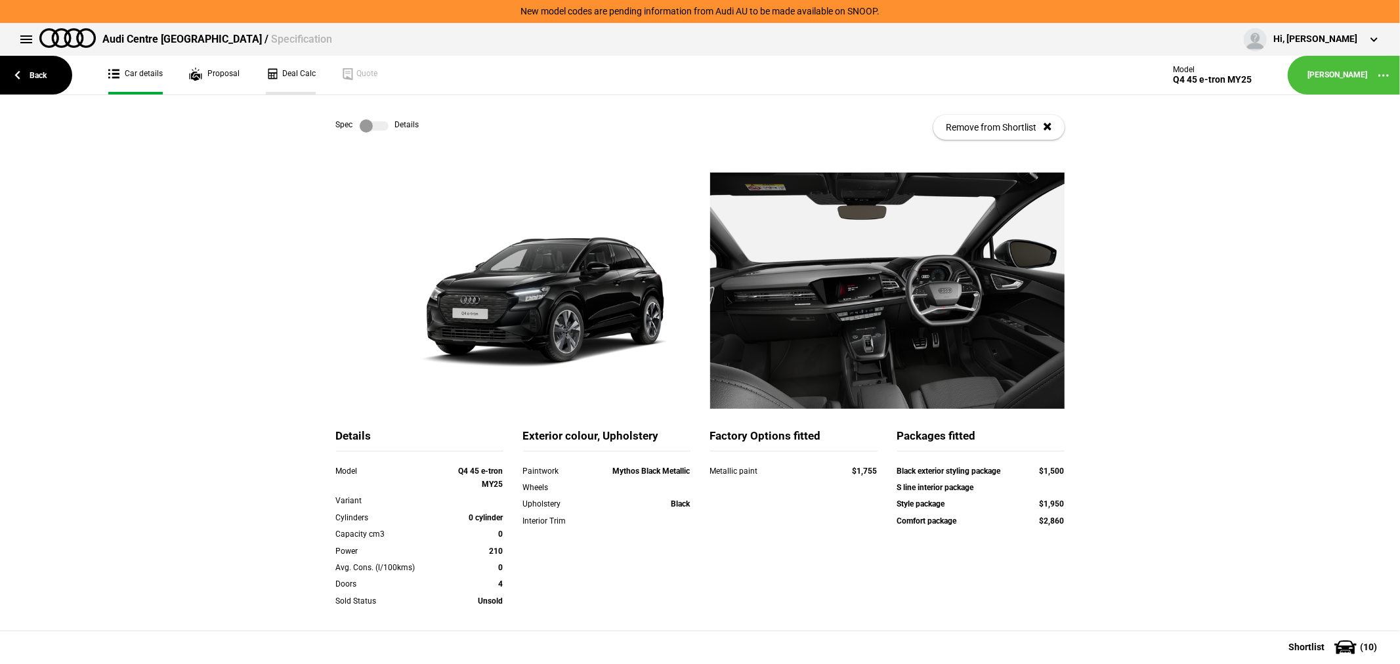
click at [295, 73] on link "Deal Calc" at bounding box center [291, 75] width 50 height 39
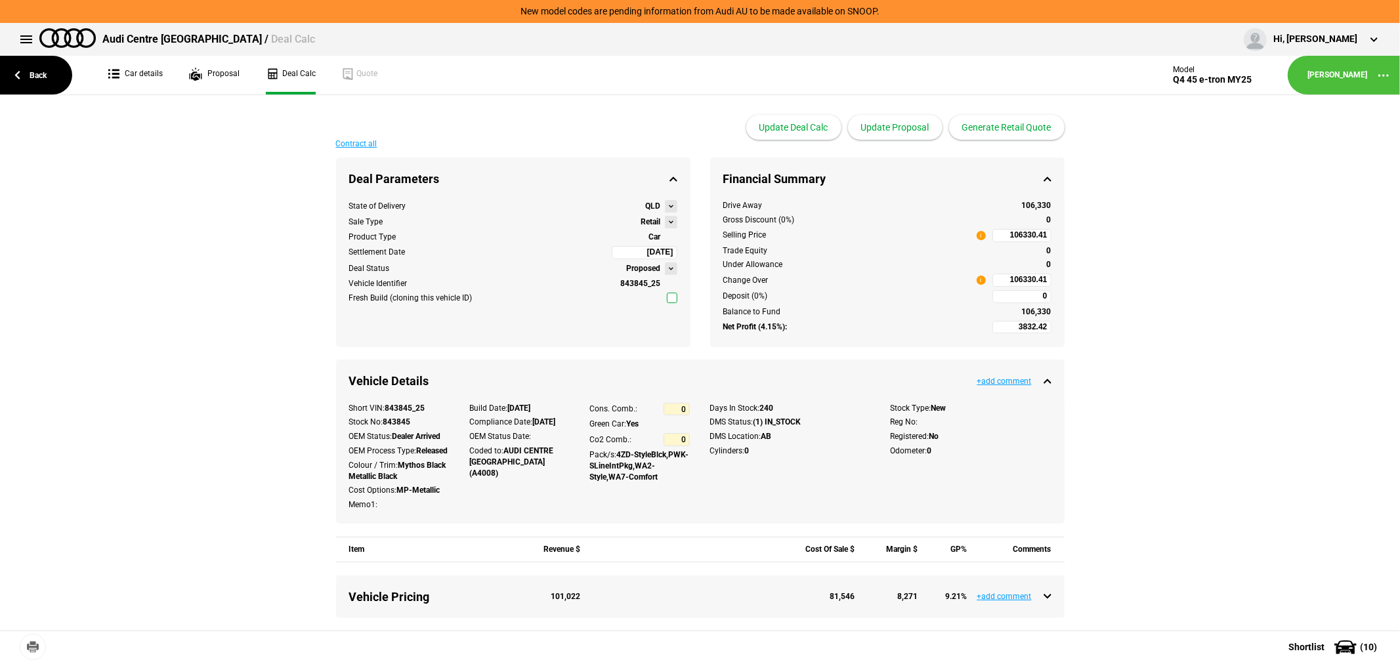
click at [665, 222] on button at bounding box center [671, 222] width 12 height 12
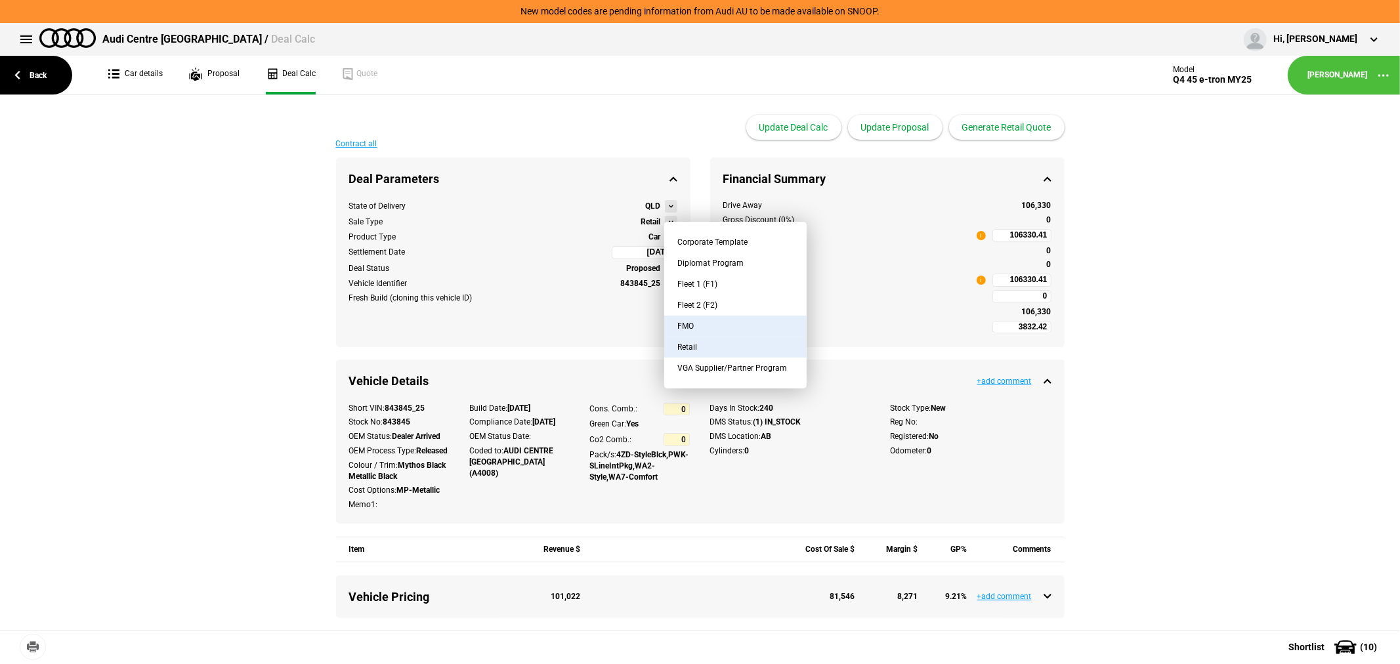
click at [723, 320] on button "FMO" at bounding box center [735, 326] width 142 height 21
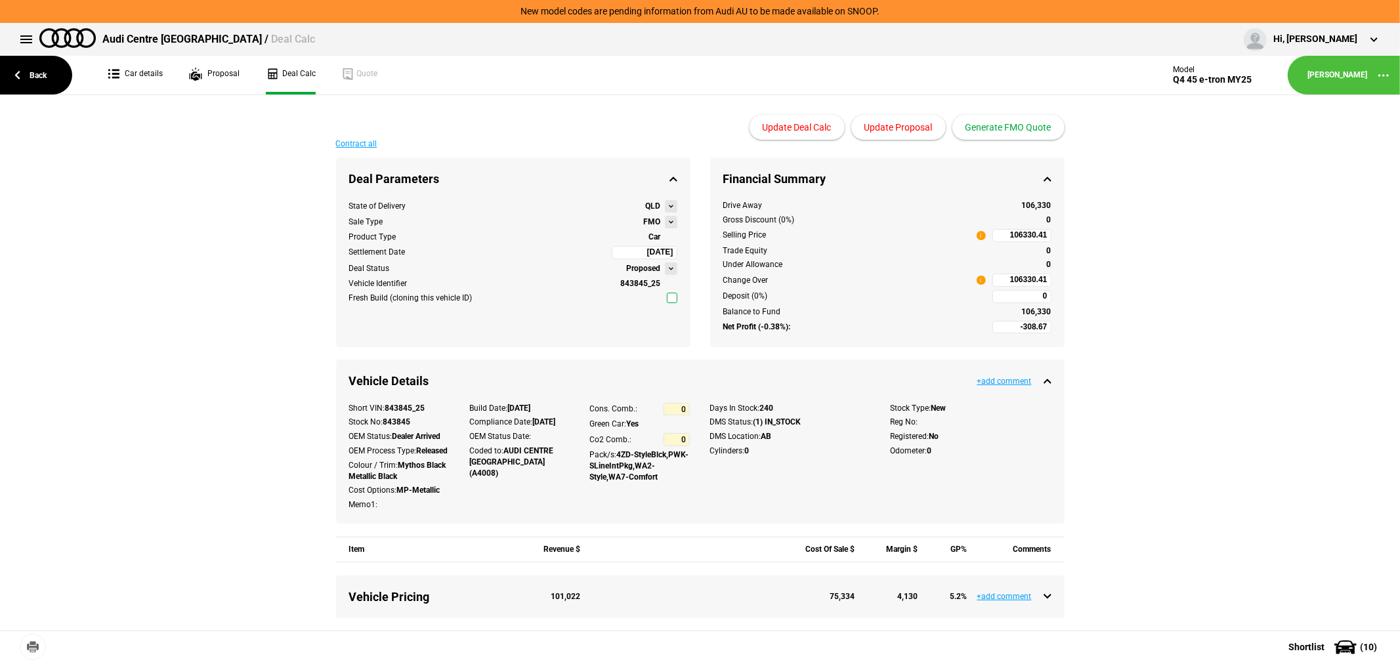
type input "-2308.67"
type input "84965.02"
type input "-4808.67"
click at [895, 122] on button "Update Proposal" at bounding box center [898, 127] width 94 height 25
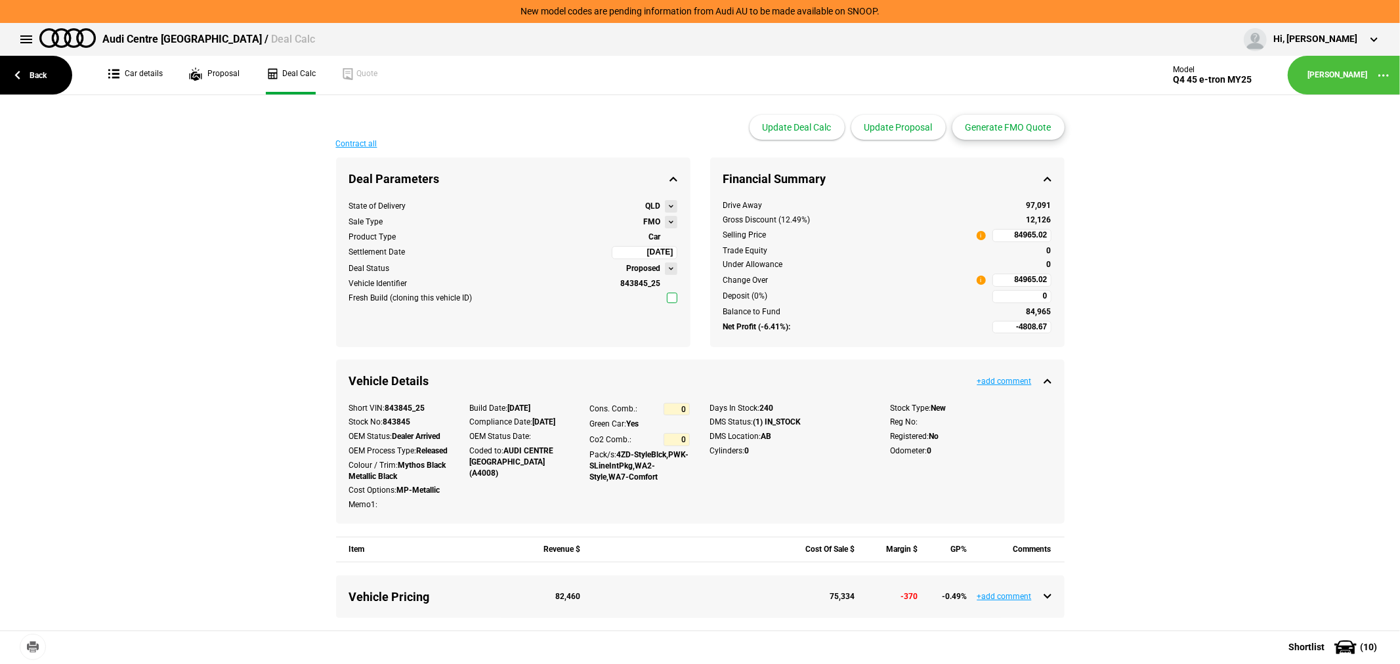
click at [1028, 129] on button "Generate FMO Quote" at bounding box center [1008, 127] width 112 height 25
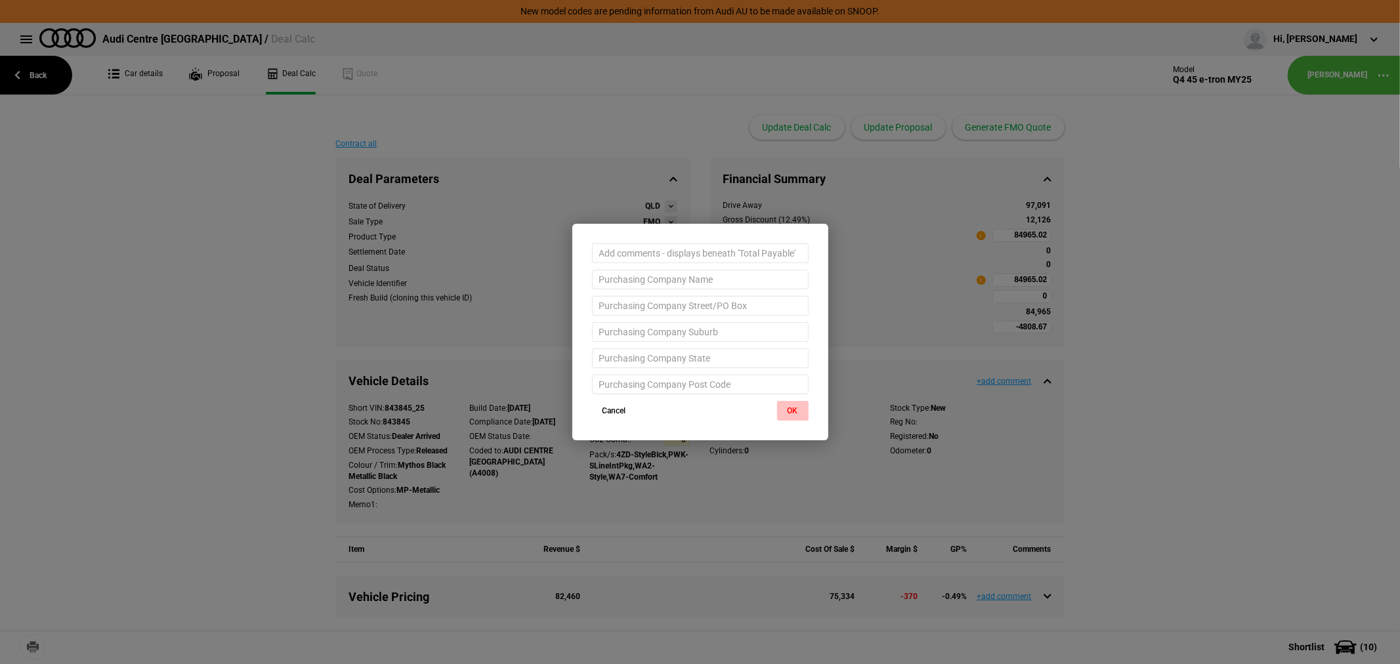
click at [795, 408] on button "OK" at bounding box center [792, 411] width 31 height 20
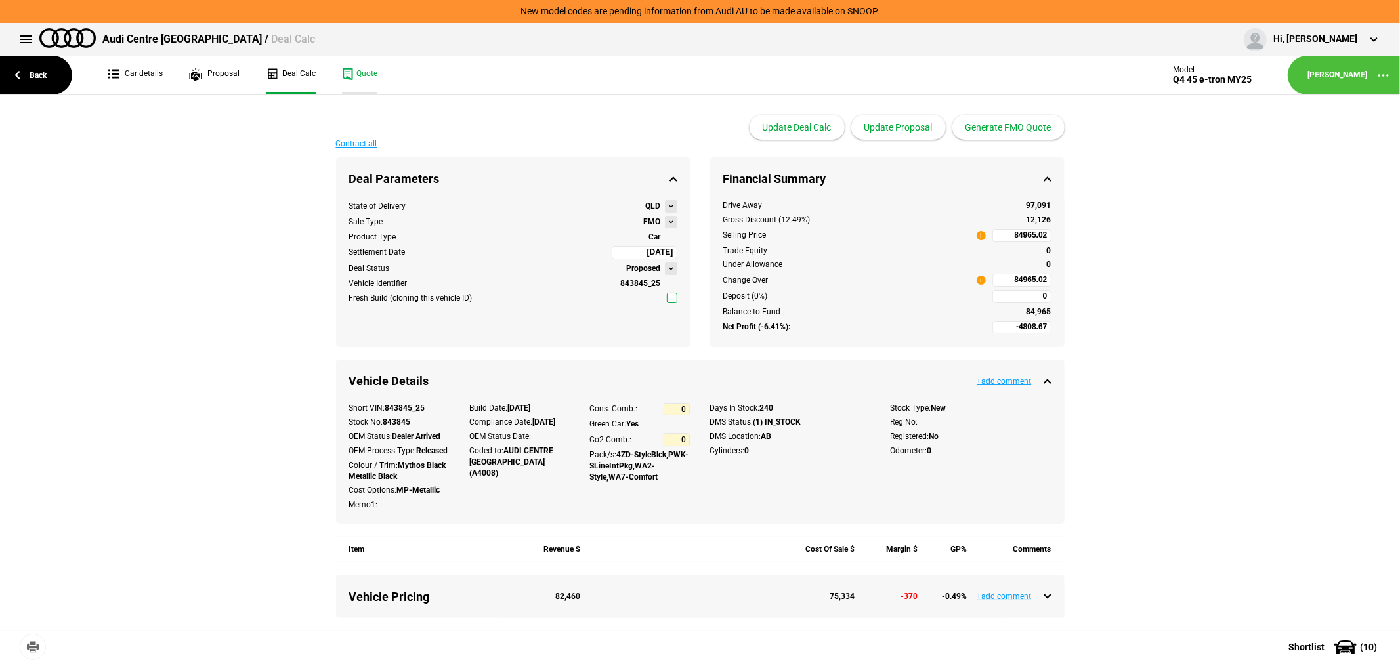
click at [370, 69] on link "Quote" at bounding box center [359, 75] width 35 height 39
click at [42, 67] on link "Back" at bounding box center [36, 75] width 72 height 39
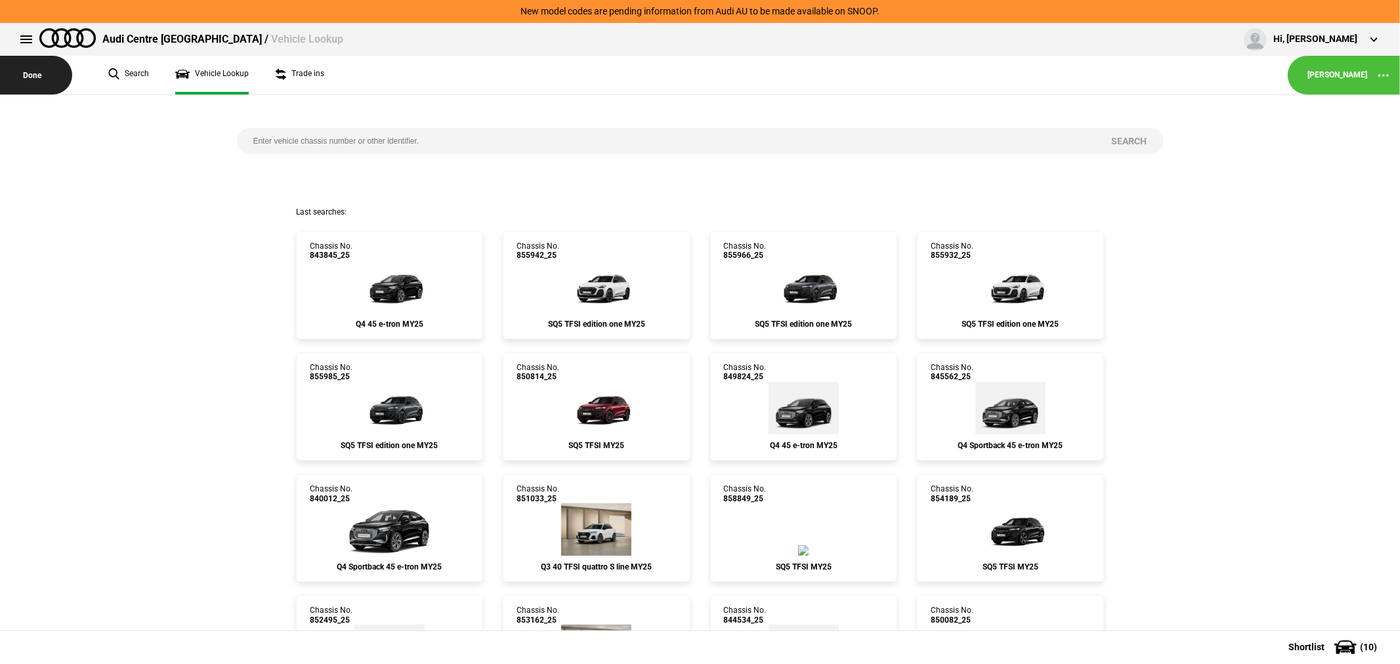
click at [35, 71] on button "Done" at bounding box center [36, 75] width 72 height 39
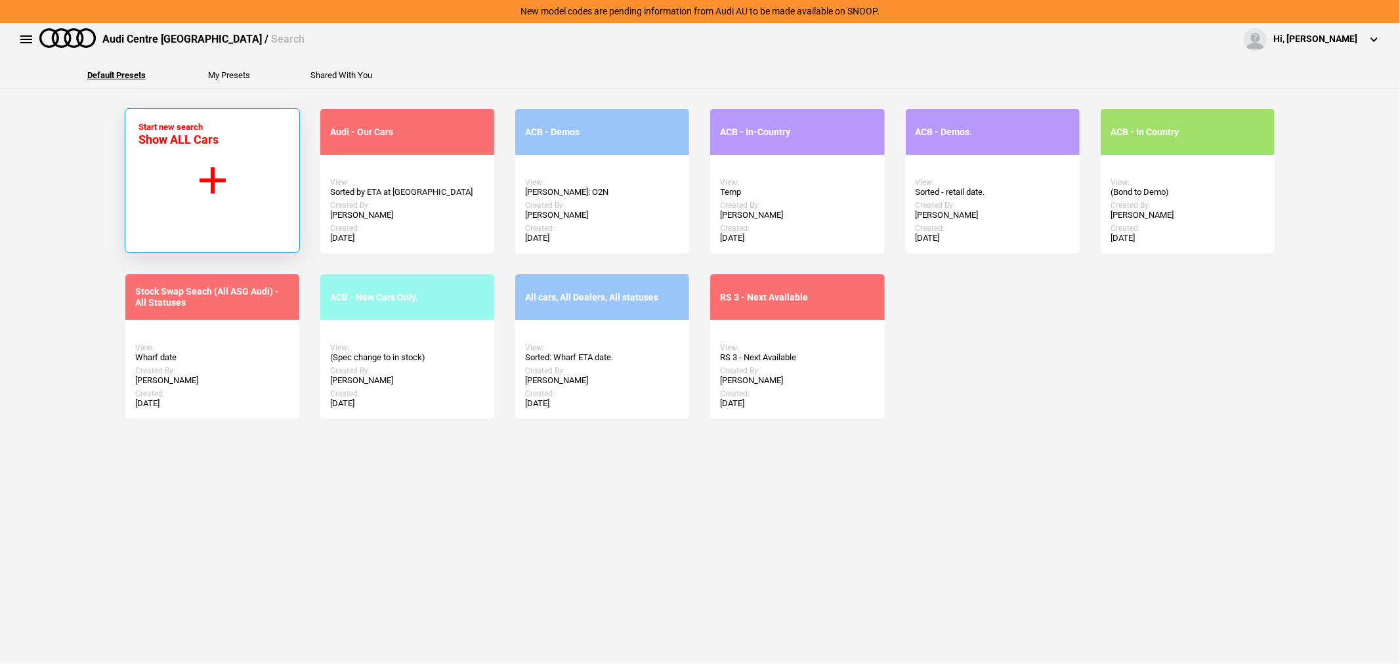
click at [228, 205] on button "Start new search Show ALL Cars" at bounding box center [212, 180] width 175 height 144
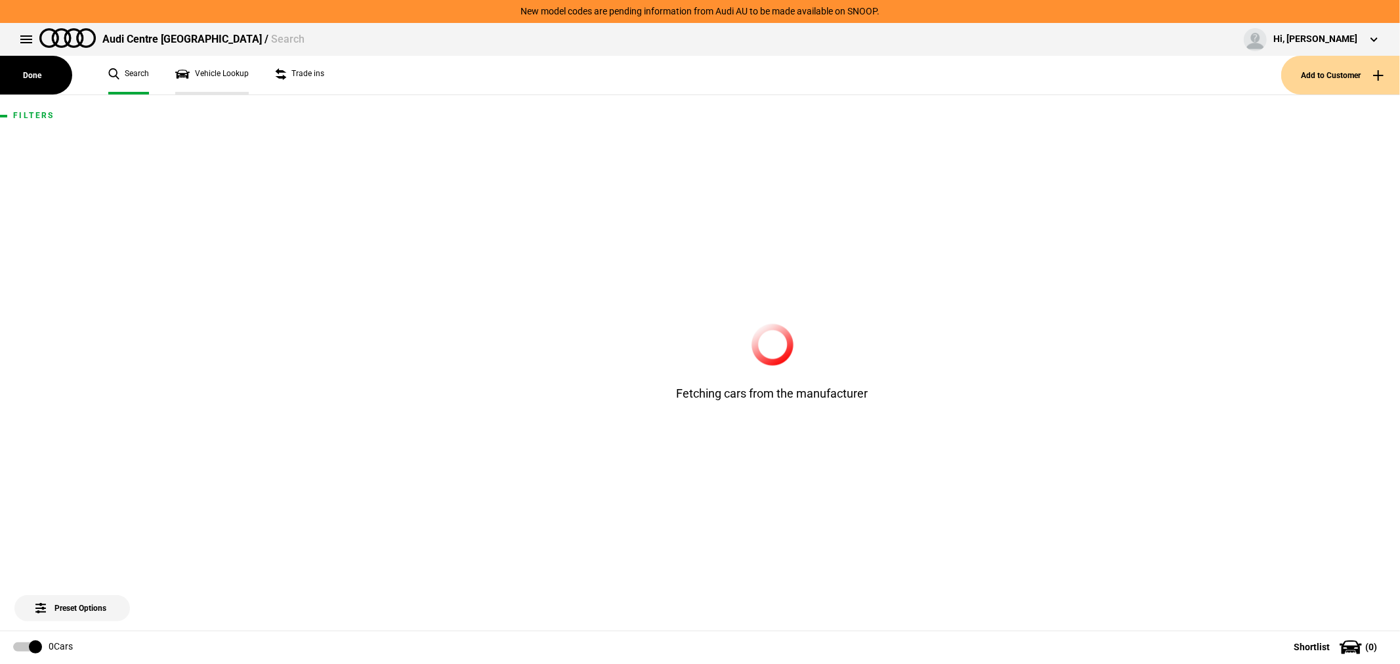
click at [225, 69] on link "Vehicle Lookup" at bounding box center [211, 75] width 73 height 39
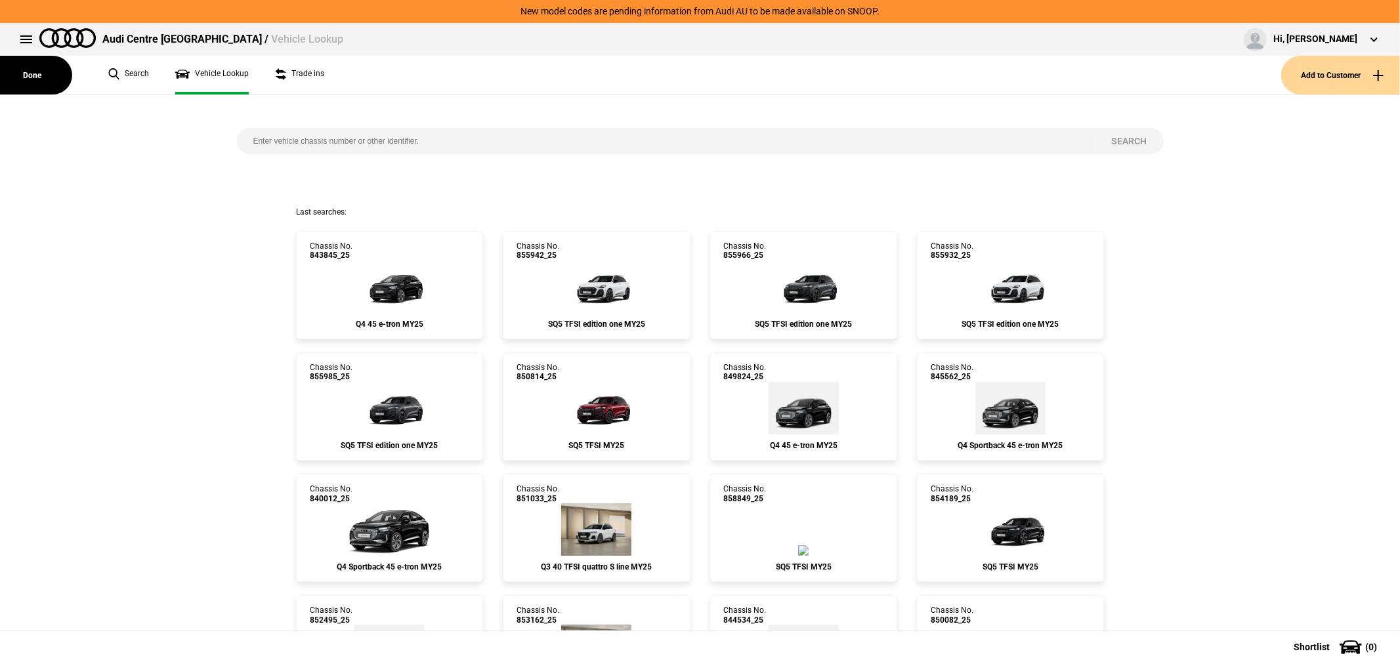
click at [440, 147] on input "search" at bounding box center [666, 141] width 858 height 26
type input "849204"
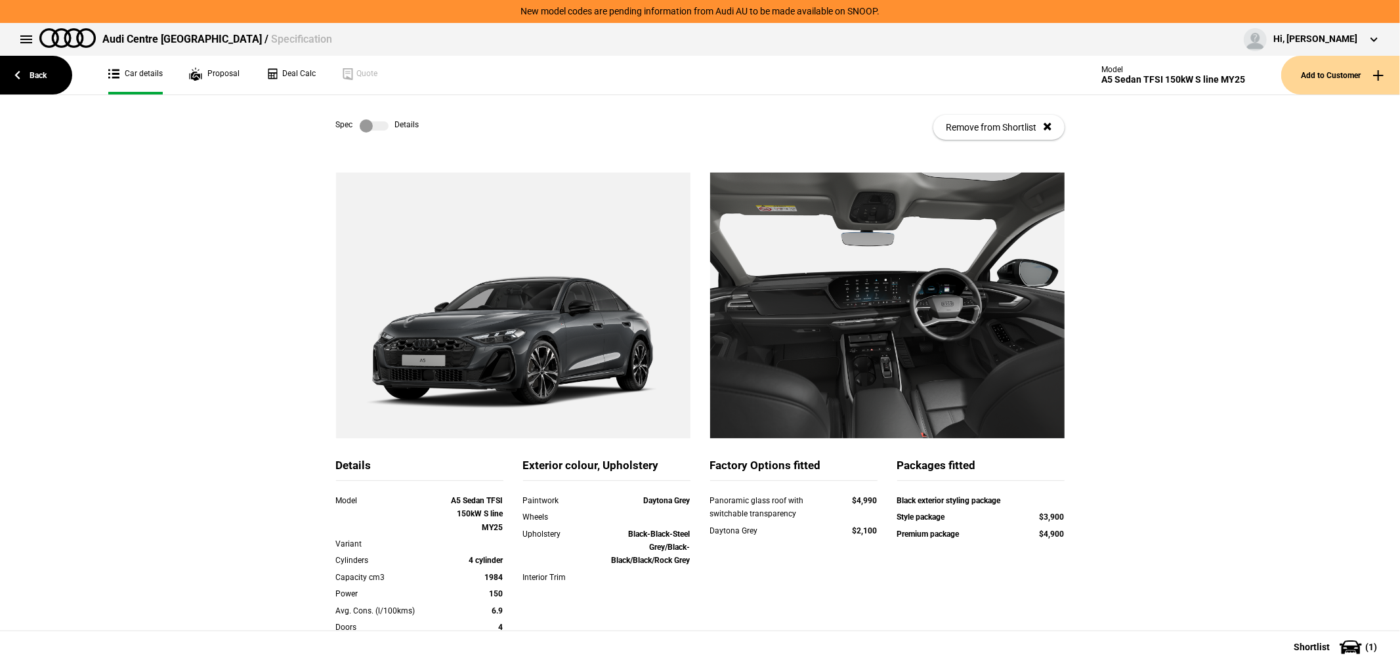
click at [367, 123] on label at bounding box center [374, 125] width 29 height 13
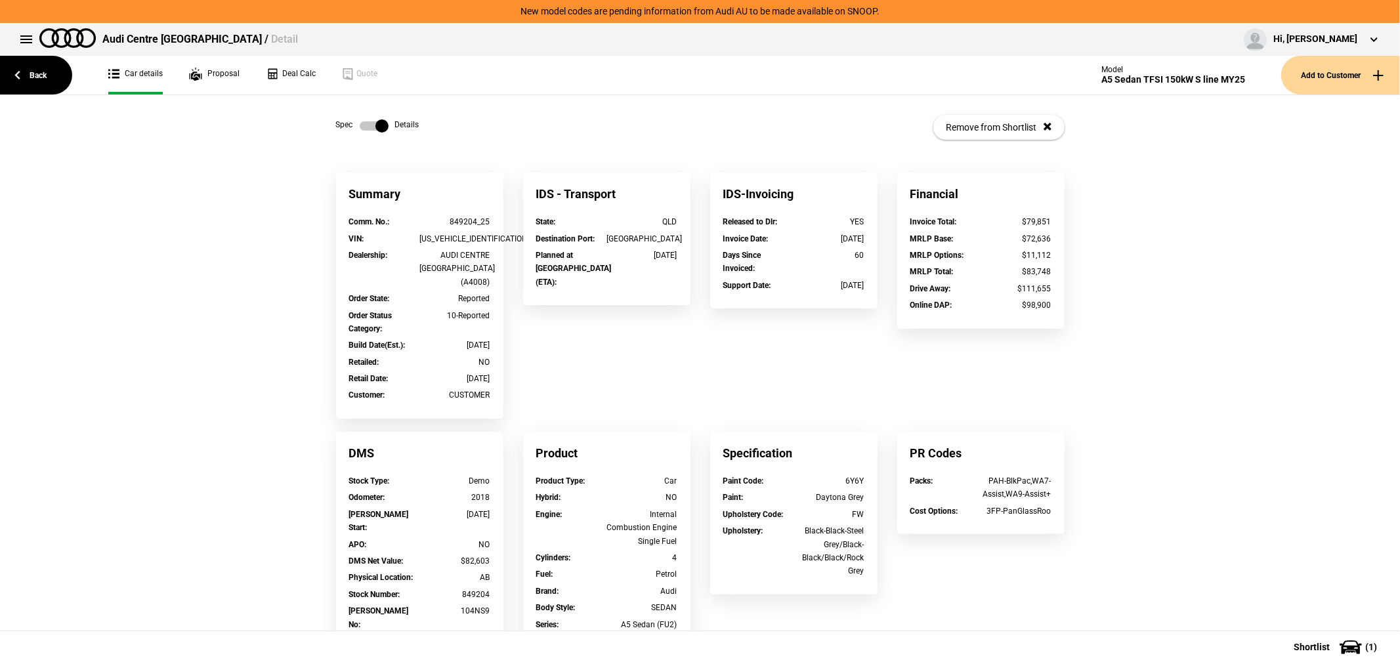
click at [446, 237] on div "WAUZZZFU7SN035472" at bounding box center [454, 238] width 71 height 13
copy div "WAUZZZFU7SN035472"
click at [49, 75] on link "Back" at bounding box center [36, 75] width 72 height 39
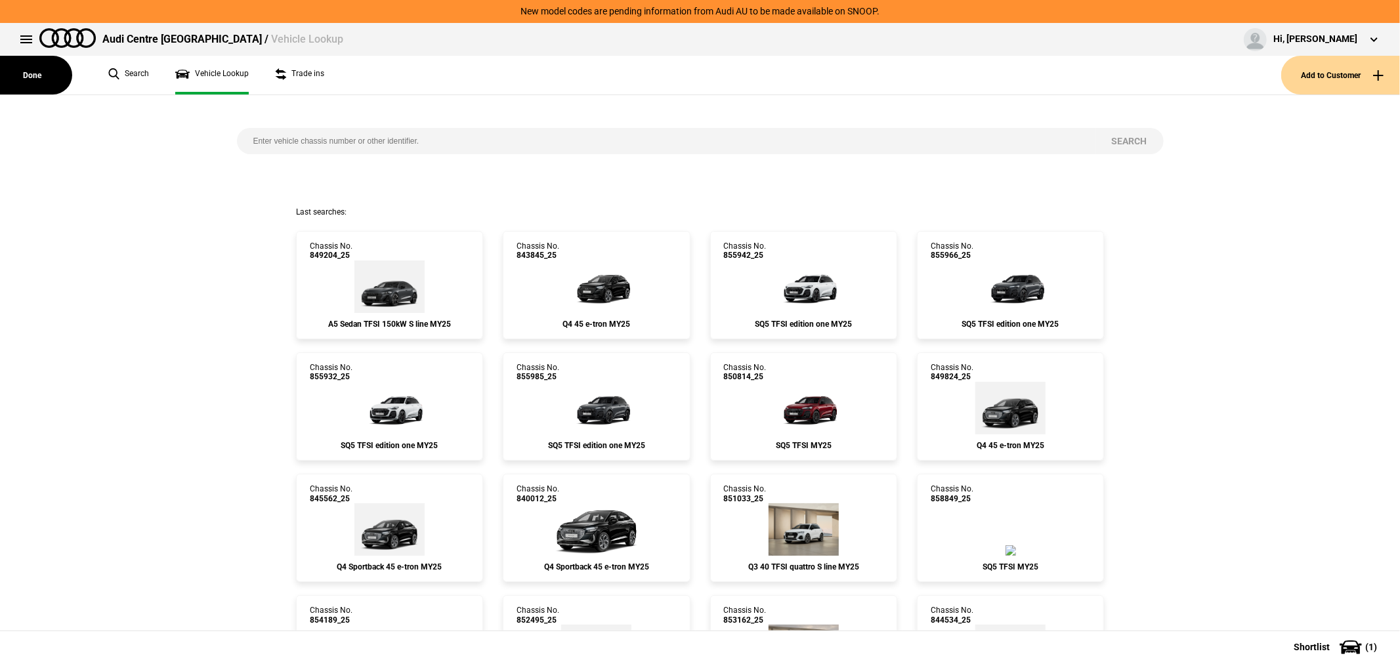
click at [309, 142] on input "search" at bounding box center [666, 141] width 858 height 26
type input "850770"
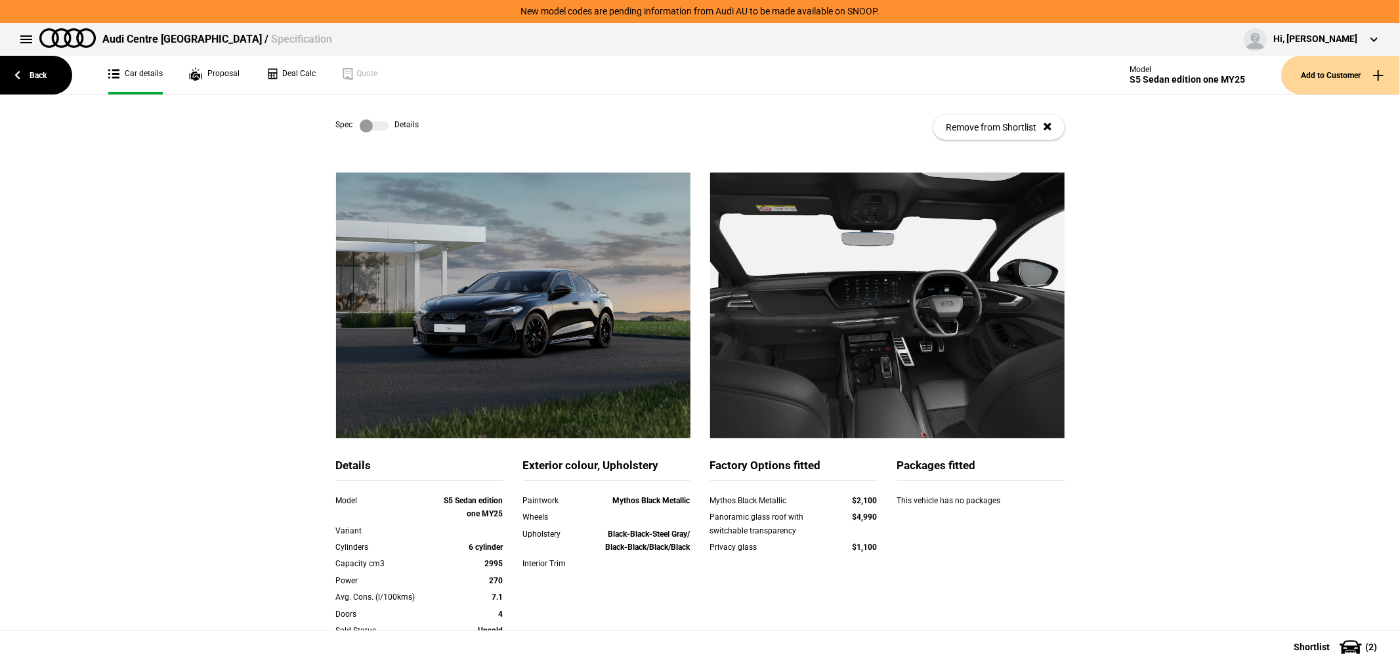
click at [369, 127] on label at bounding box center [374, 125] width 29 height 13
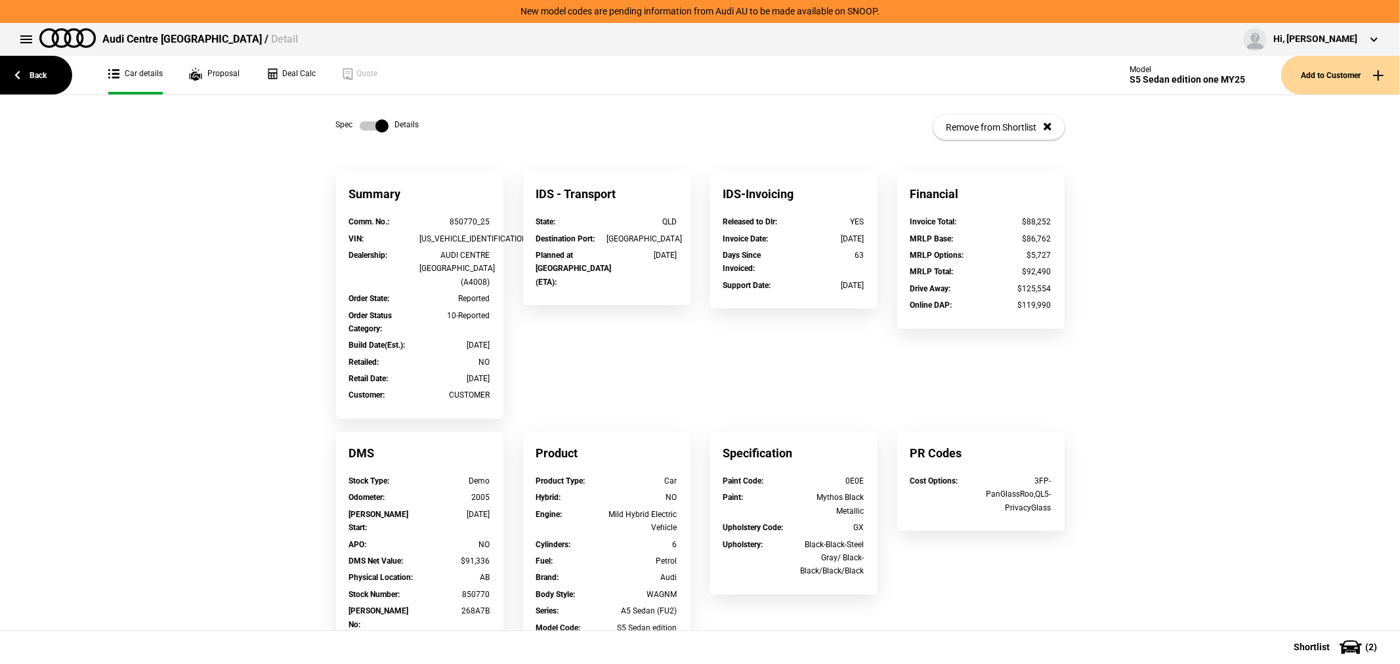
click at [434, 234] on div "WAUZZZFU5SN042663" at bounding box center [454, 238] width 71 height 13
copy div "WAUZZZFU5SN042663"
